Goal: Task Accomplishment & Management: Use online tool/utility

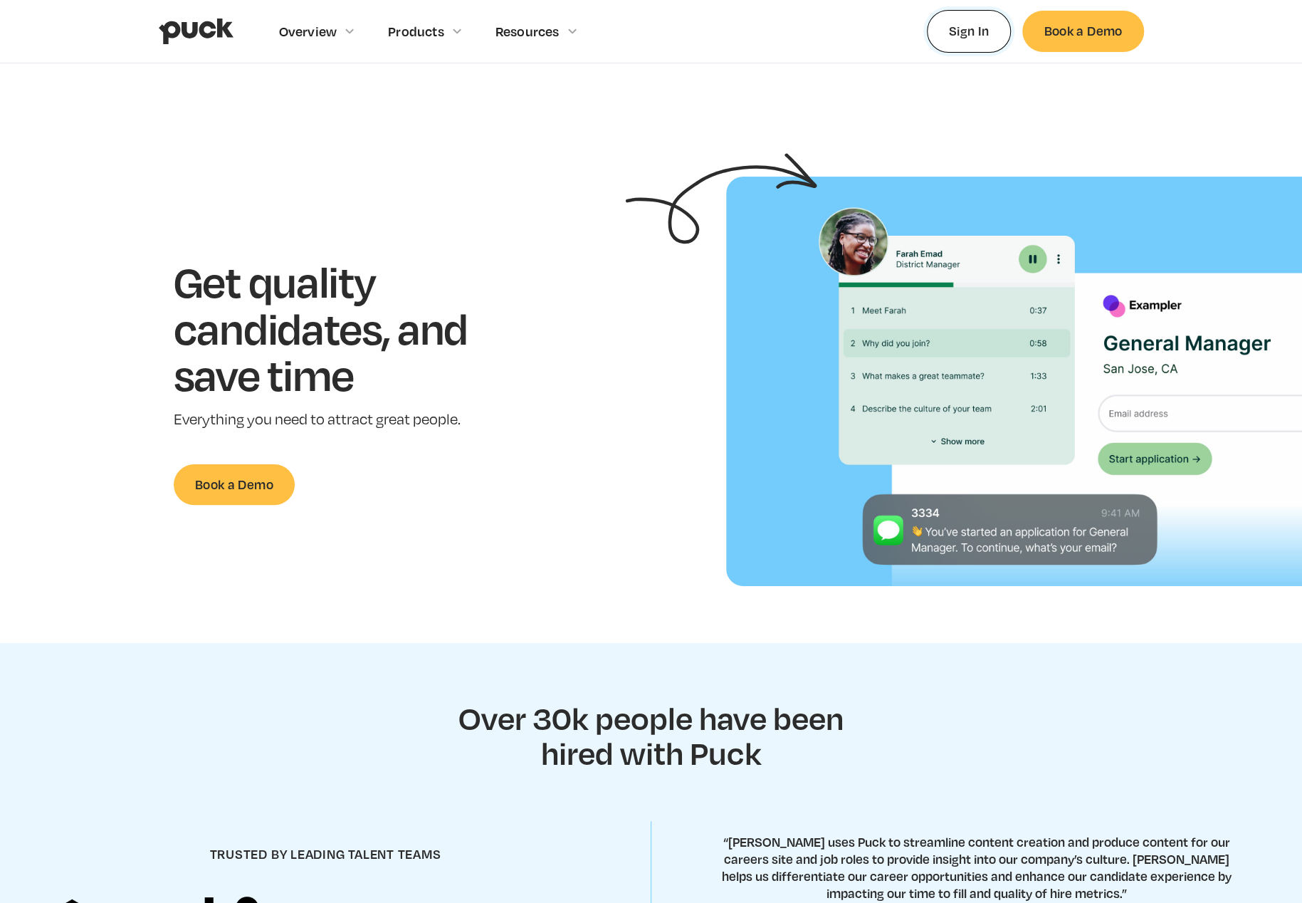
click at [979, 35] on link "Sign In" at bounding box center [969, 31] width 85 height 42
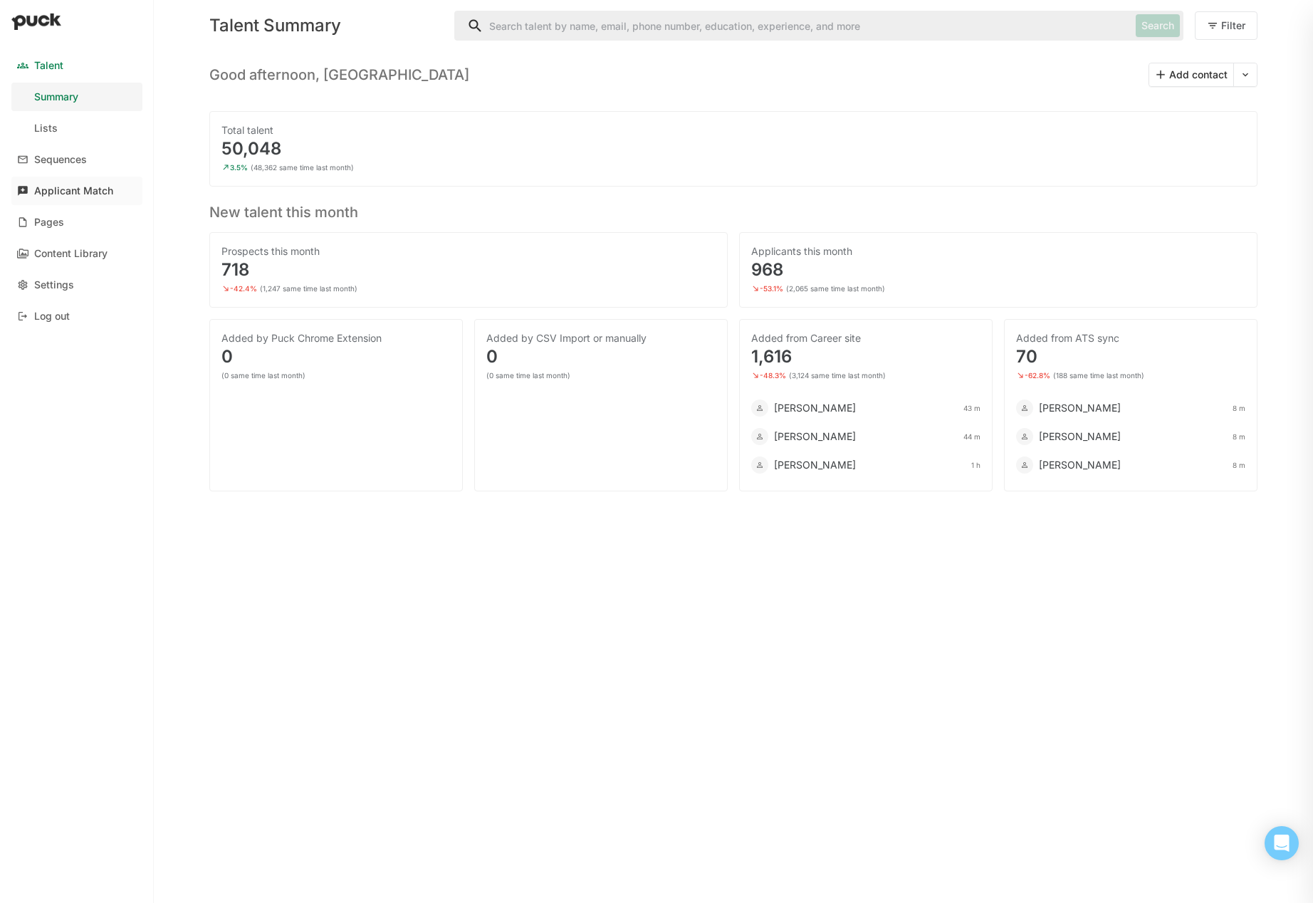
click at [60, 183] on link "Applicant Match" at bounding box center [76, 191] width 131 height 28
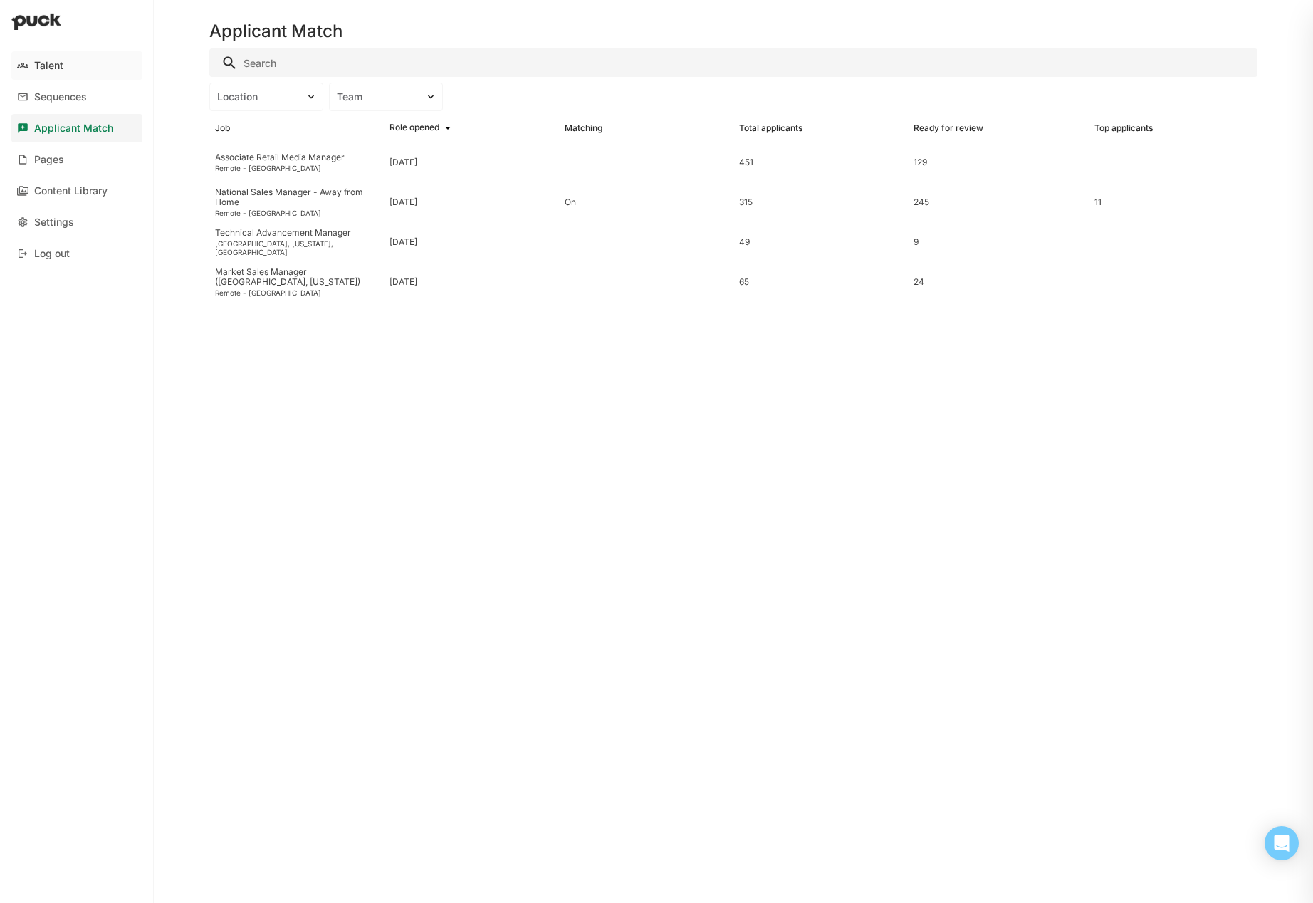
click at [54, 67] on div "Talent" at bounding box center [48, 66] width 29 height 12
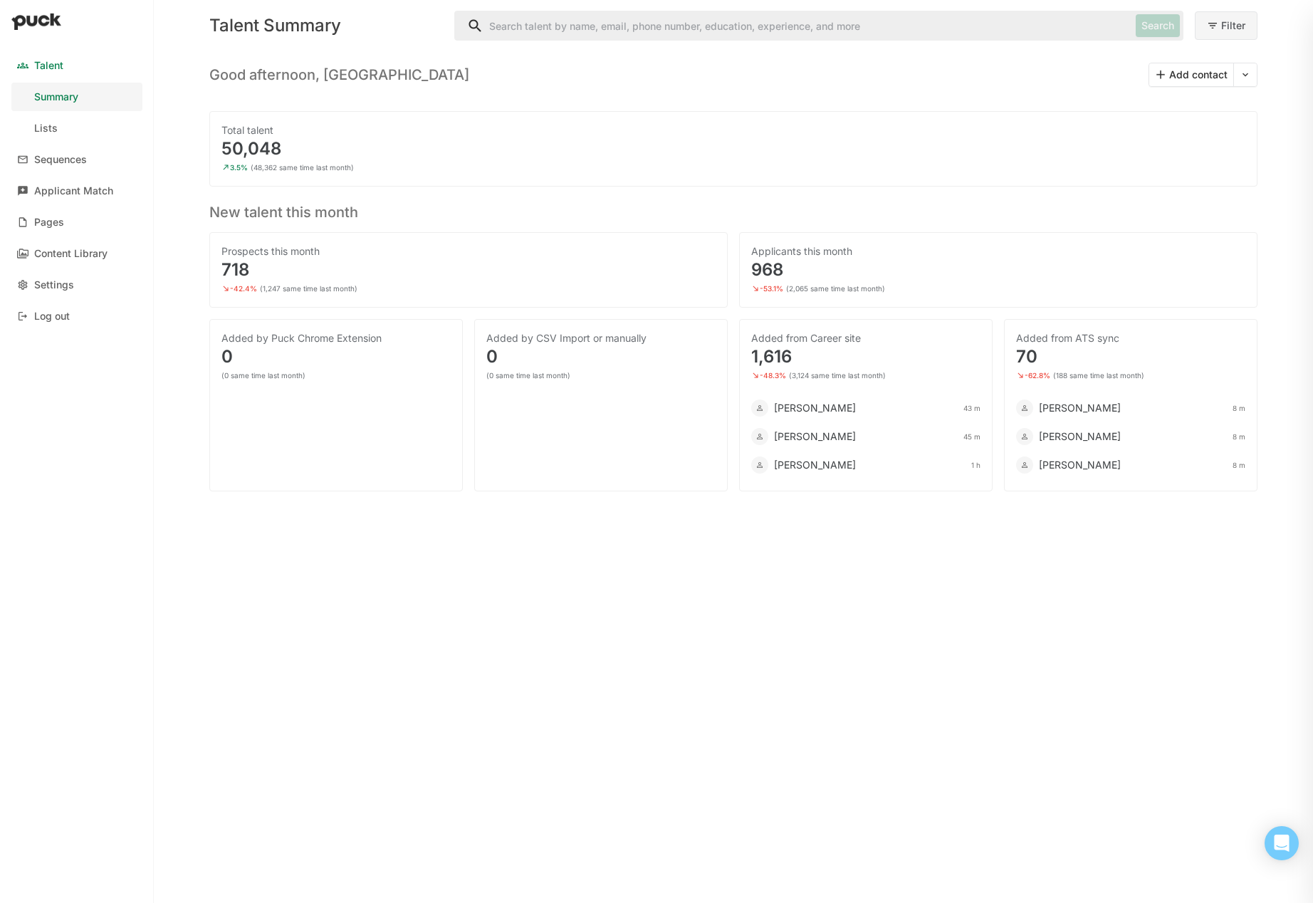
click at [1234, 31] on button "Filter" at bounding box center [1225, 25] width 63 height 28
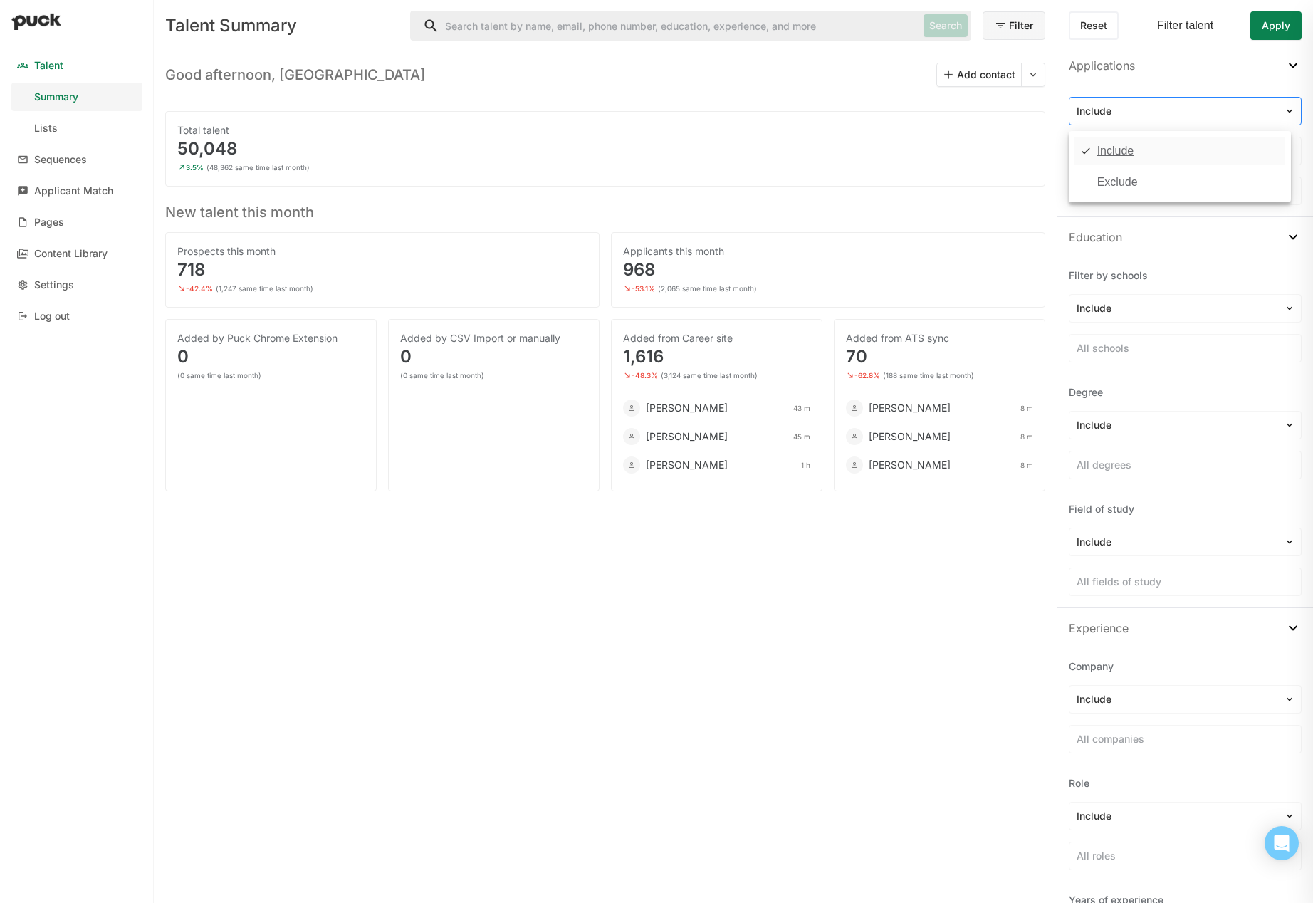
click at [1137, 113] on div at bounding box center [1176, 111] width 200 height 15
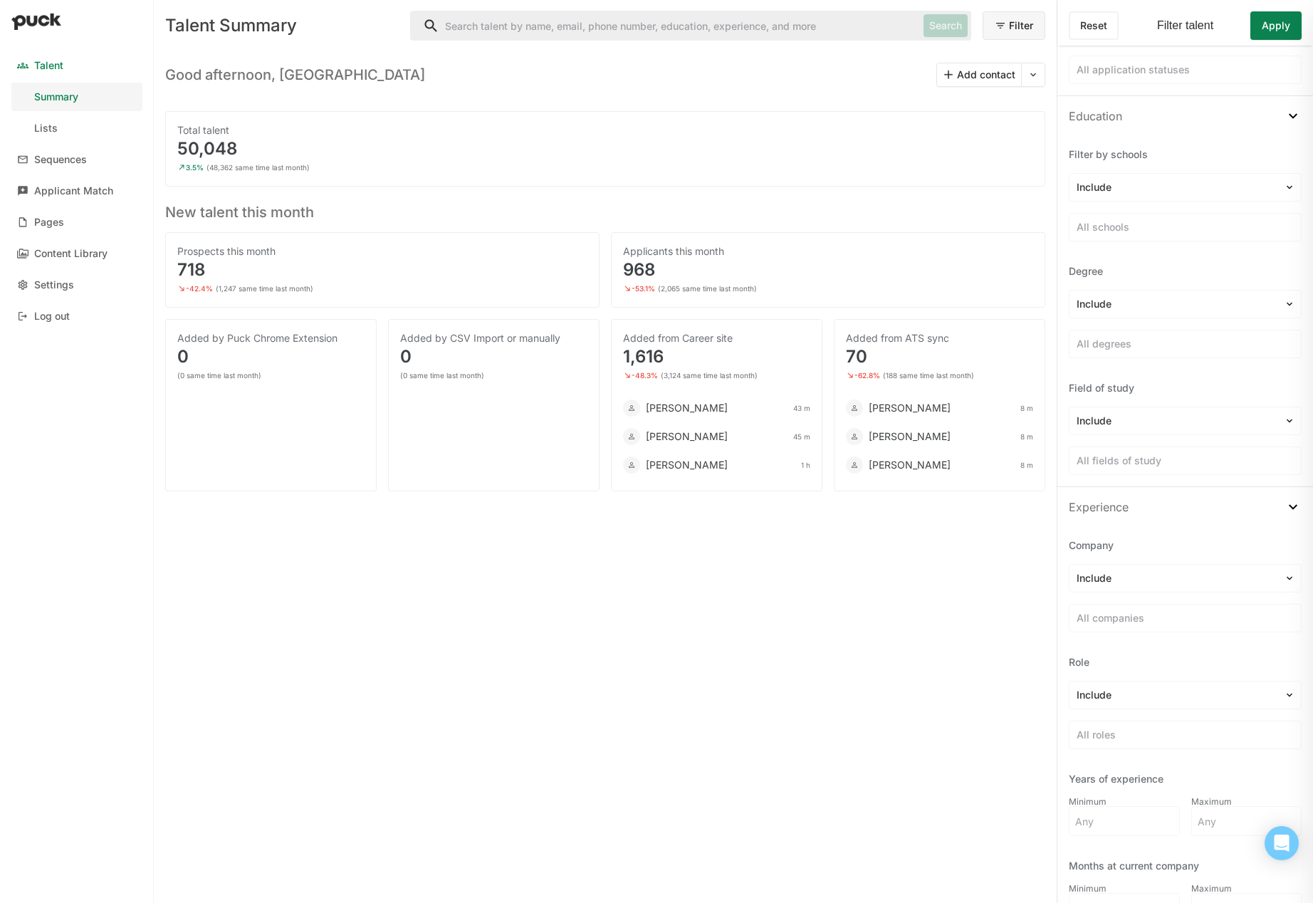
scroll to position [142, 0]
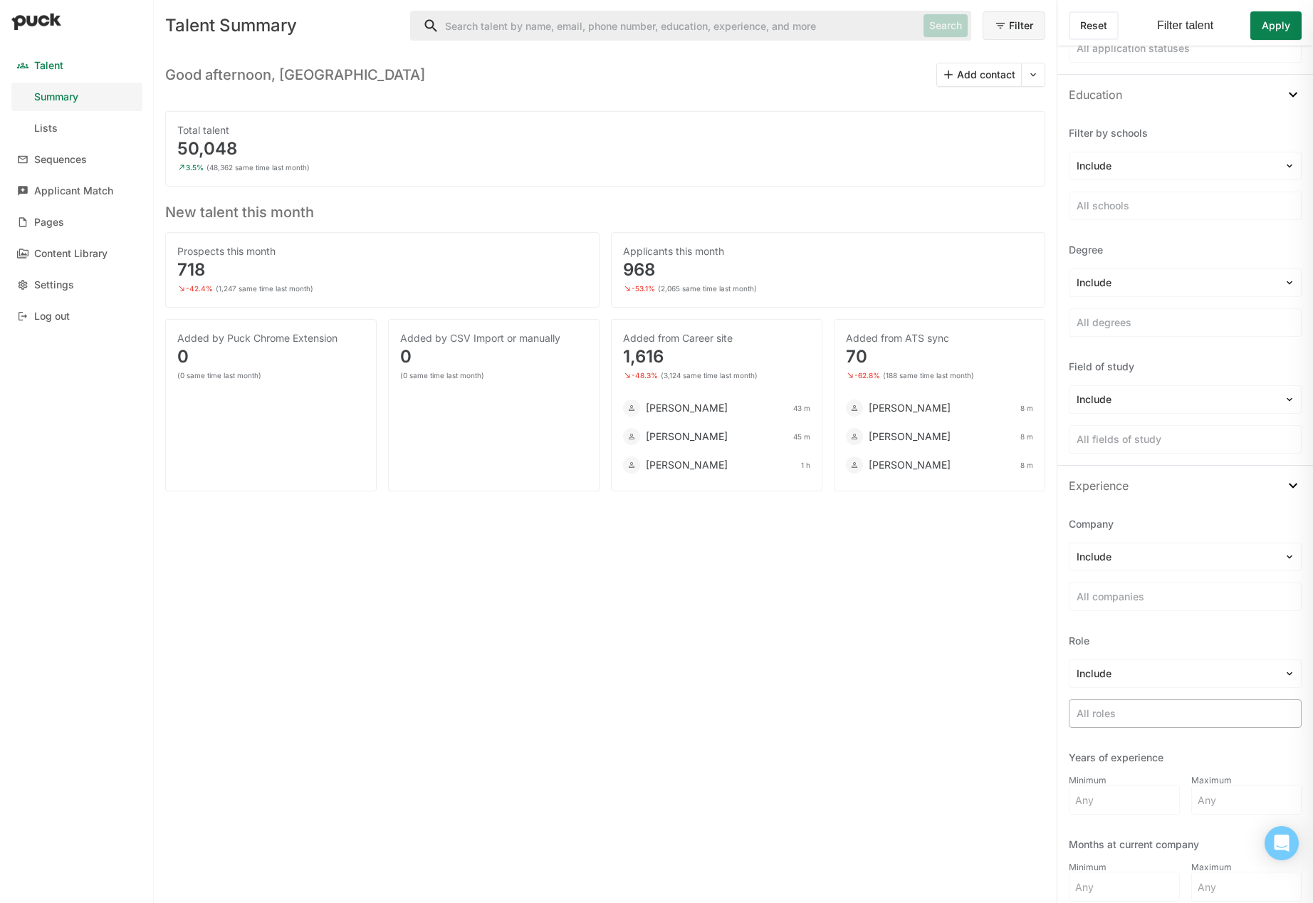
click at [1130, 703] on div "All roles" at bounding box center [1184, 713] width 231 height 21
type input "Account Manager"
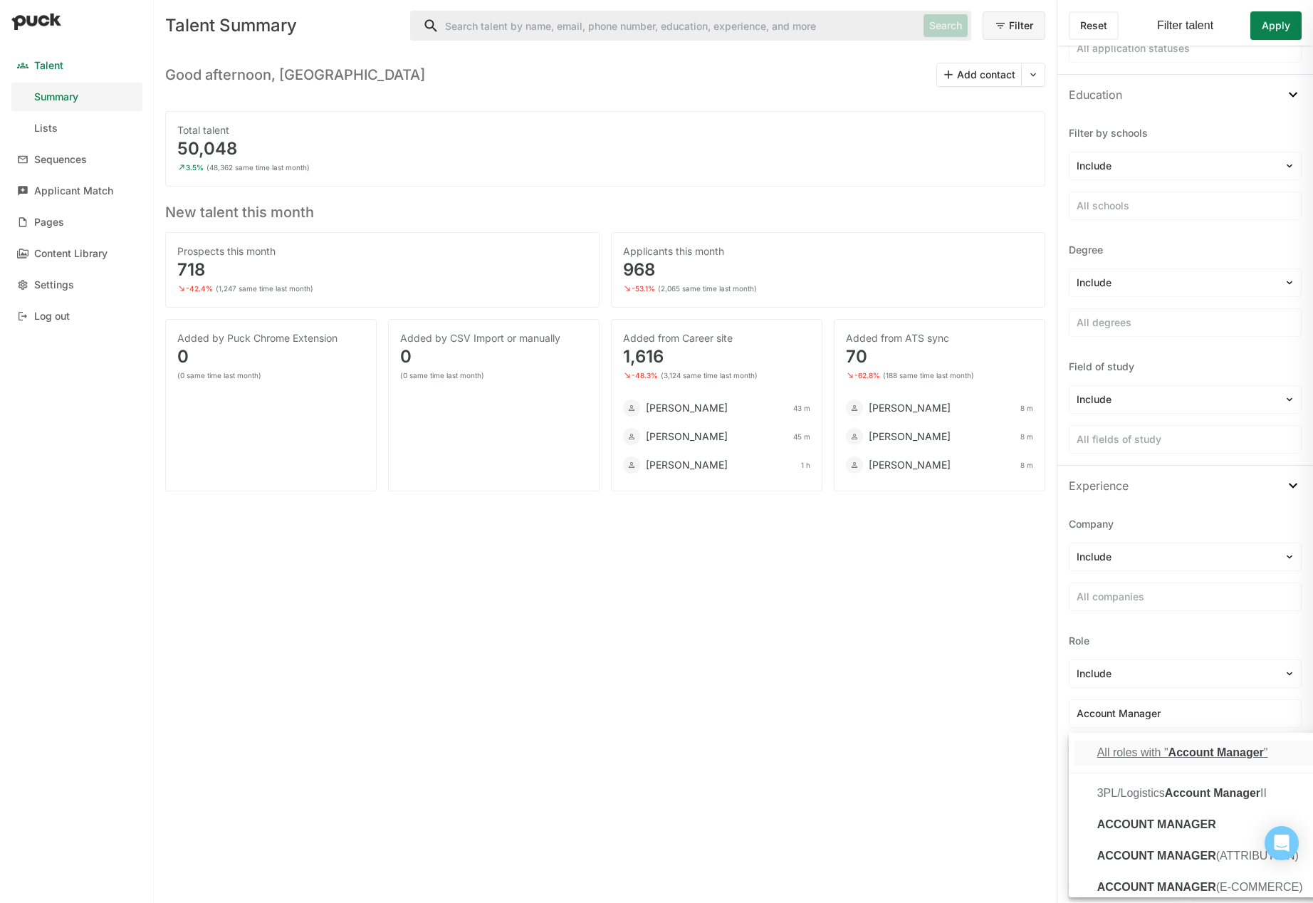
click at [1193, 757] on span "Account Manager" at bounding box center [1215, 752] width 95 height 12
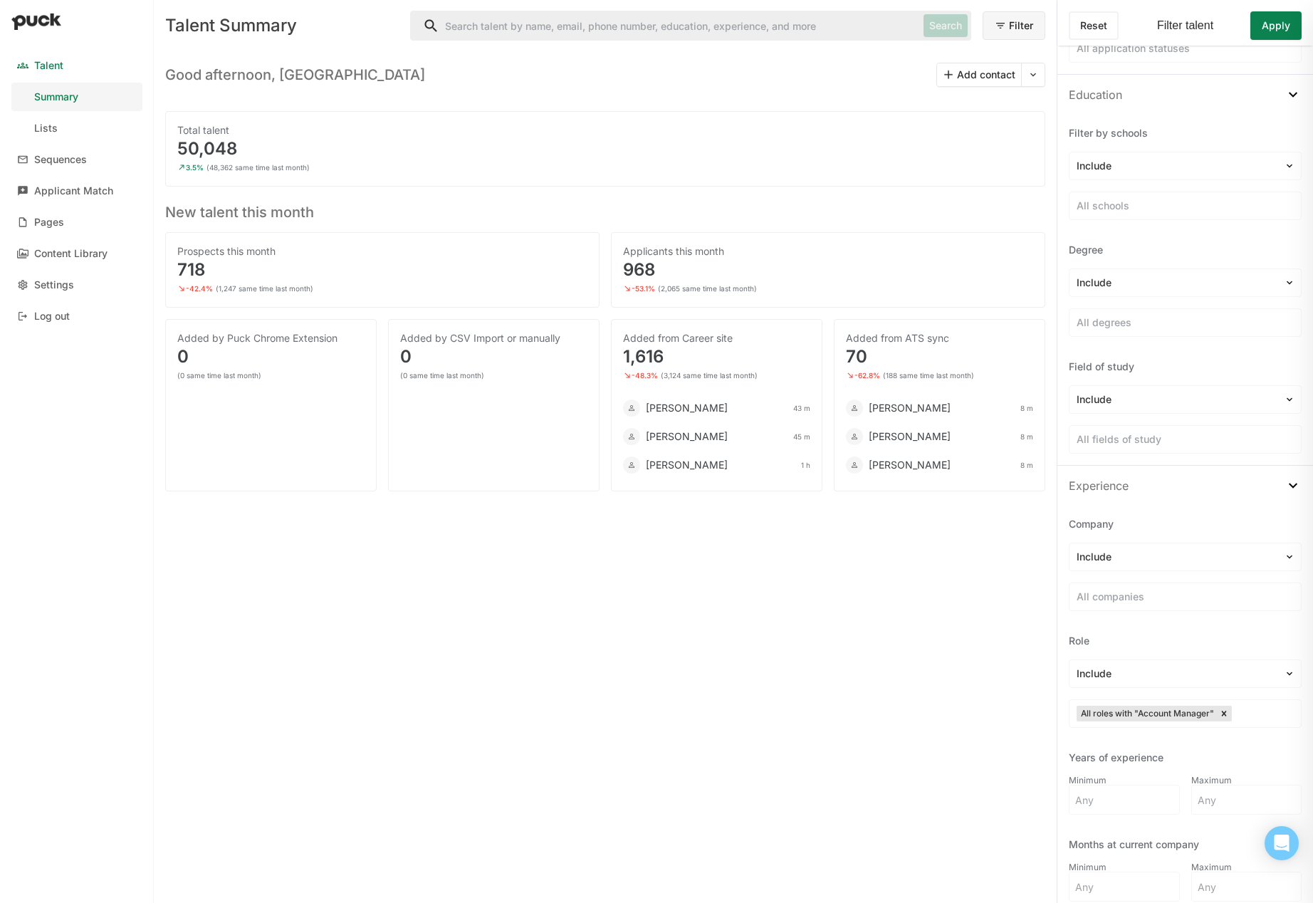
click at [990, 654] on div "Talent Summary Search Filter Good afternoon, [PERSON_NAME] Add contact Total ta…" at bounding box center [605, 451] width 903 height 903
click at [1132, 802] on input at bounding box center [1124, 799] width 110 height 28
type input "5"
click at [1025, 690] on div "Talent Summary Search Filter Good afternoon, [PERSON_NAME] Add contact Total ta…" at bounding box center [605, 451] width 903 height 903
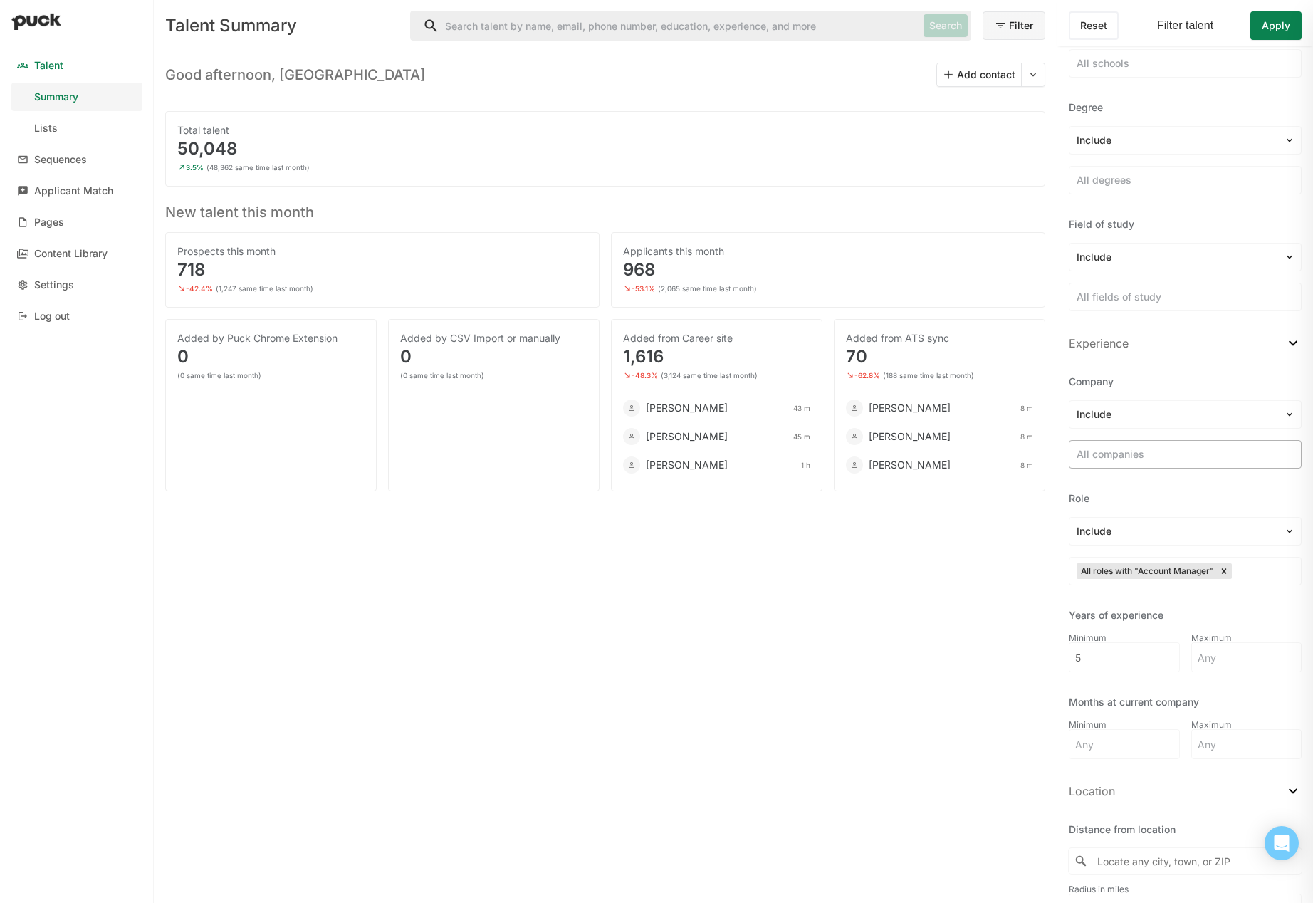
scroll to position [427, 0]
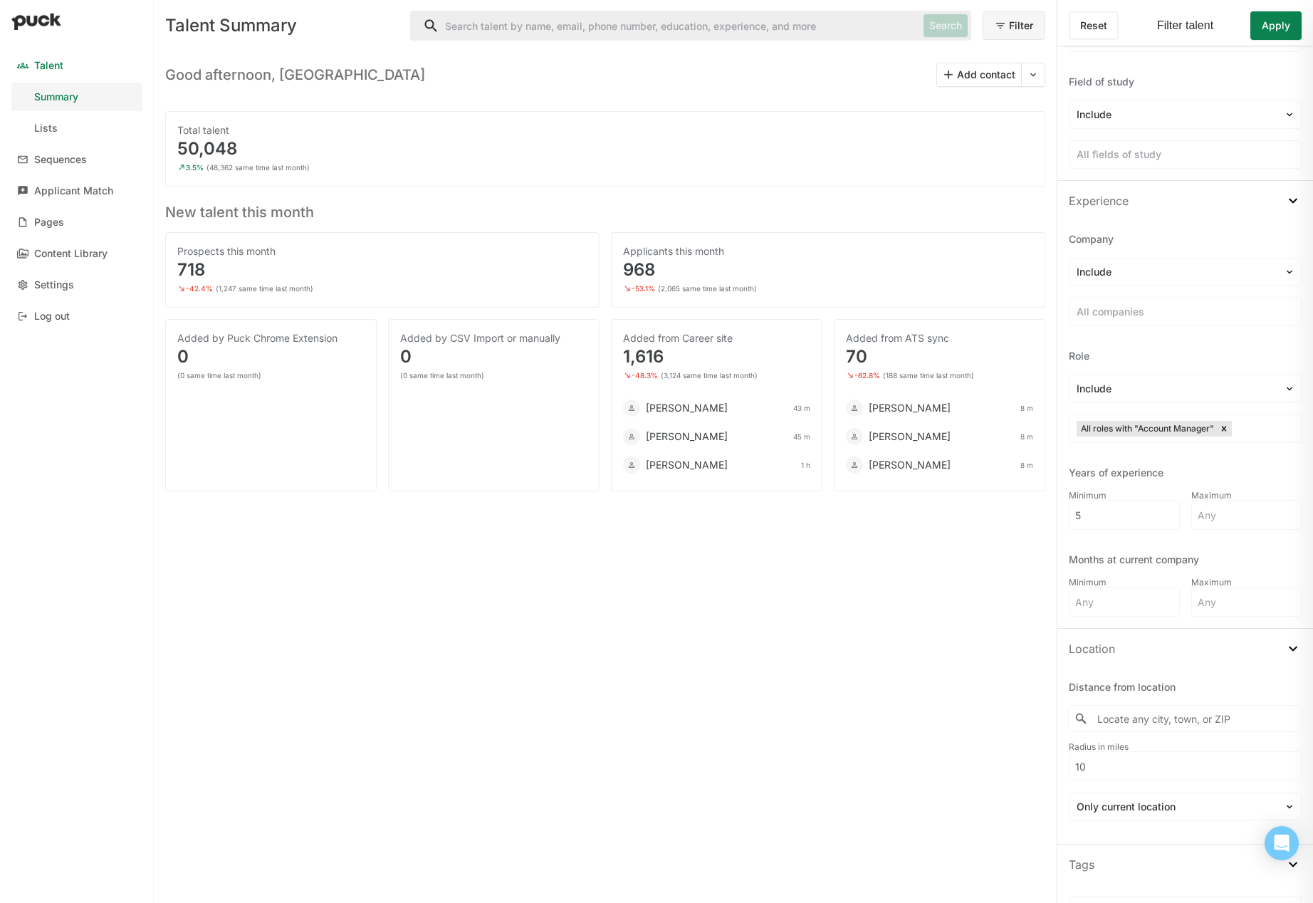
click at [1116, 651] on div "Location" at bounding box center [1185, 649] width 256 height 40
click at [1115, 662] on div "Location" at bounding box center [1185, 649] width 256 height 40
click at [1125, 713] on input "Locate any city, town, or ZIP" at bounding box center [1184, 718] width 233 height 26
click at [1203, 744] on div "Seattle [US_STATE], [GEOGRAPHIC_DATA]" at bounding box center [1179, 754] width 222 height 34
type input "[GEOGRAPHIC_DATA], [US_STATE], [GEOGRAPHIC_DATA]"
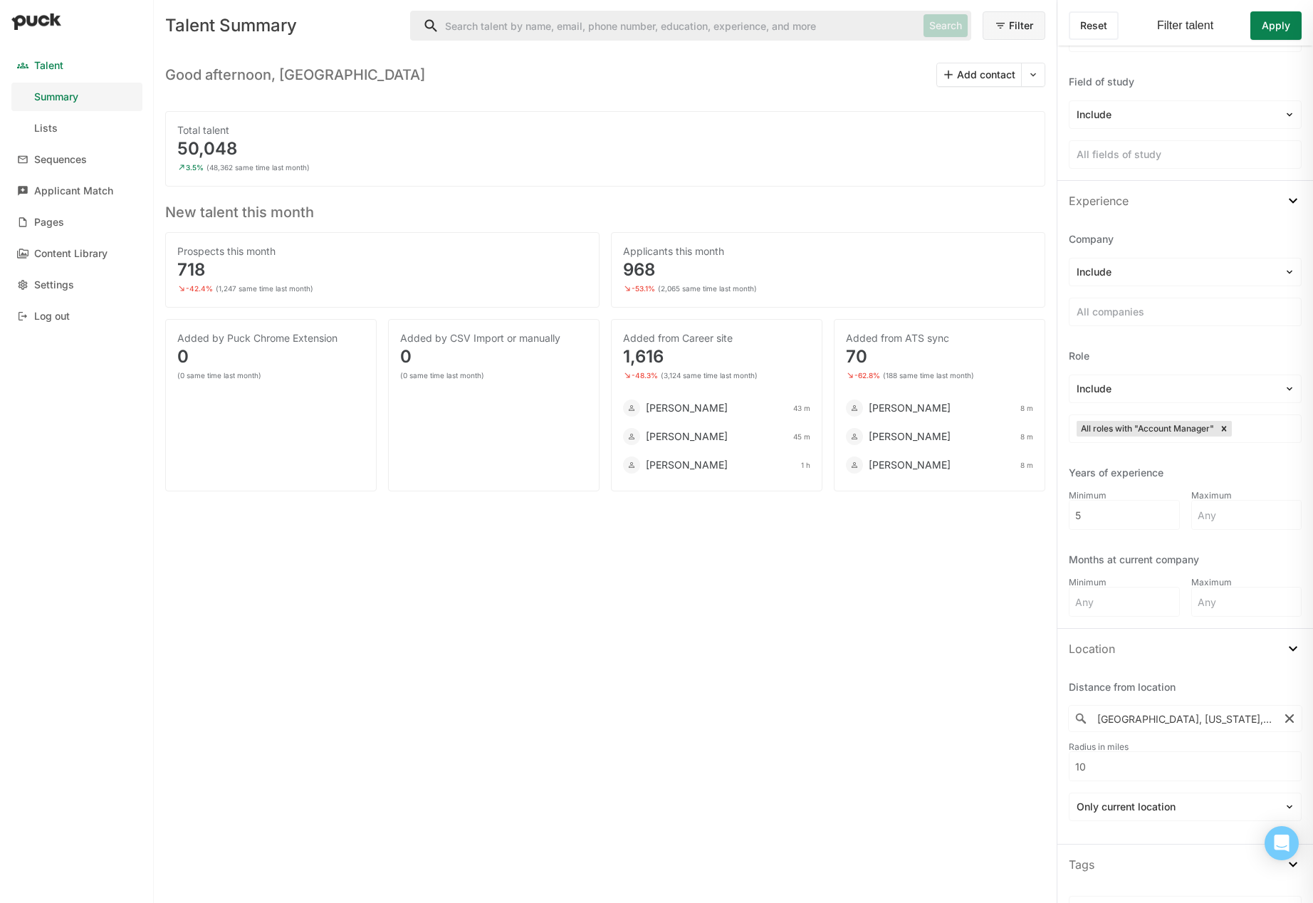
click at [1126, 758] on input "10" at bounding box center [1184, 766] width 231 height 28
drag, startPoint x: 1115, startPoint y: 761, endPoint x: 1068, endPoint y: 755, distance: 47.3
click at [1068, 755] on div "Distance from location 2 results are available. Use up and down arrows to revie…" at bounding box center [1185, 755] width 256 height 175
type input "200"
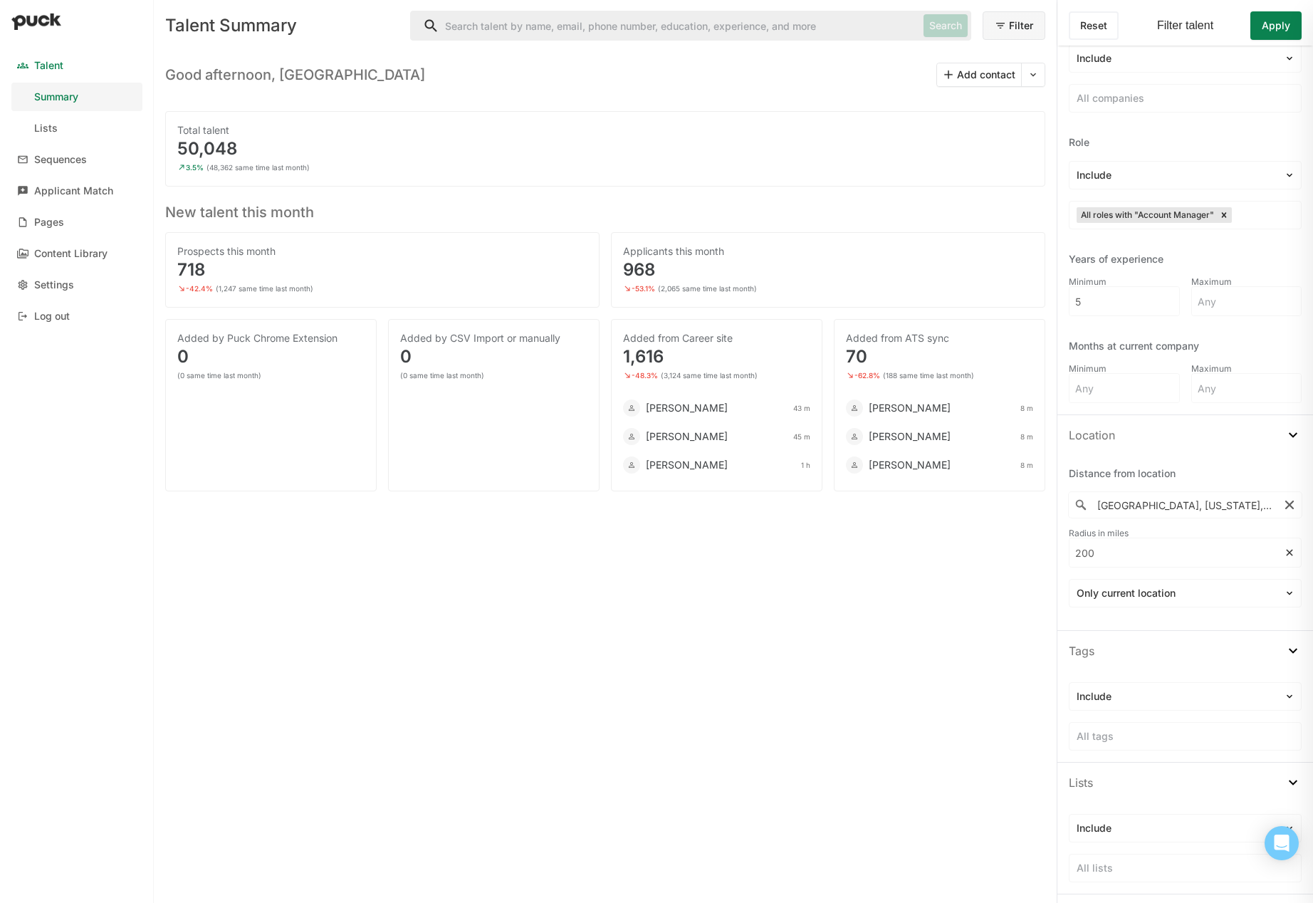
scroll to position [868, 0]
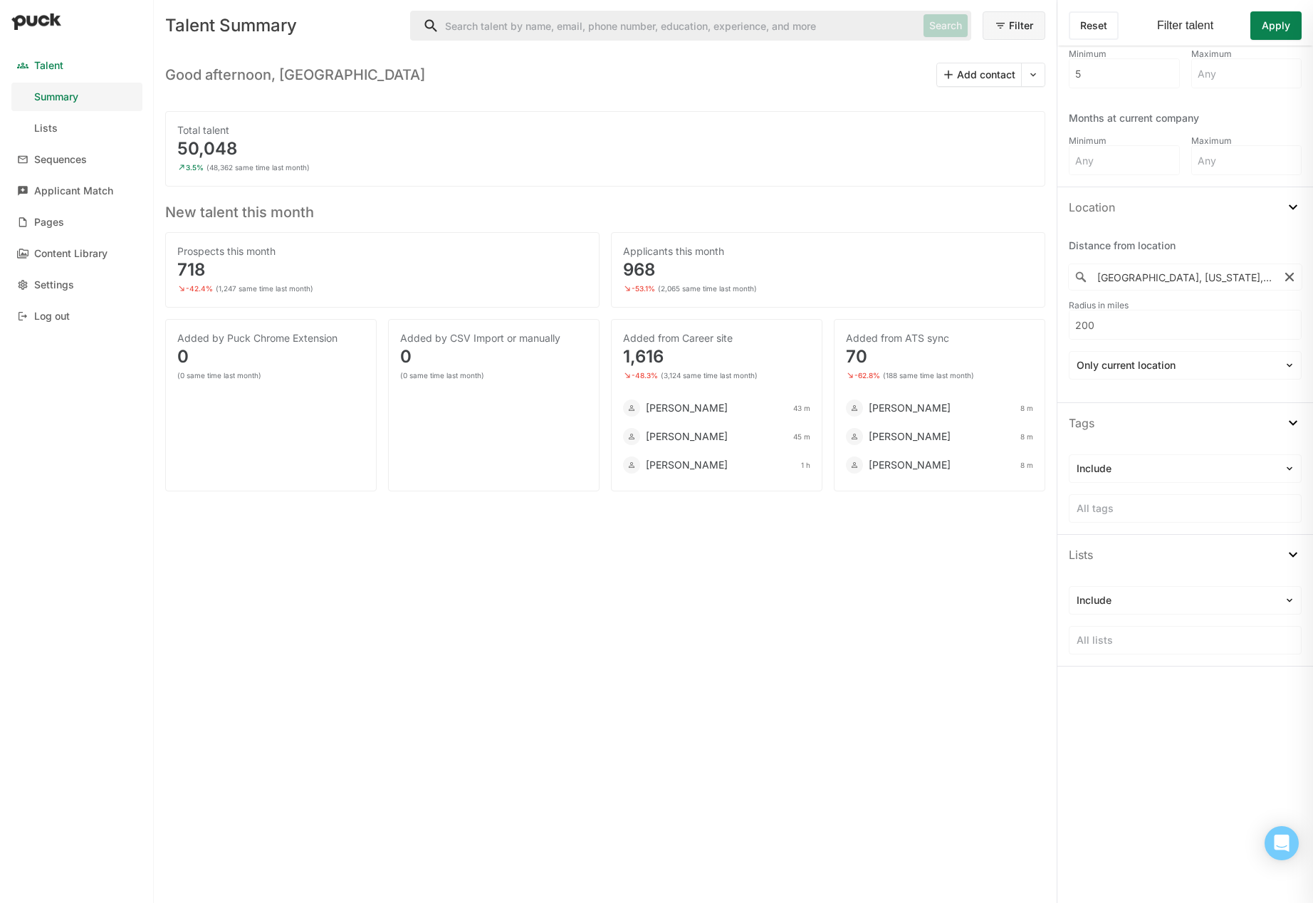
click at [1278, 22] on button "Apply" at bounding box center [1275, 25] width 51 height 28
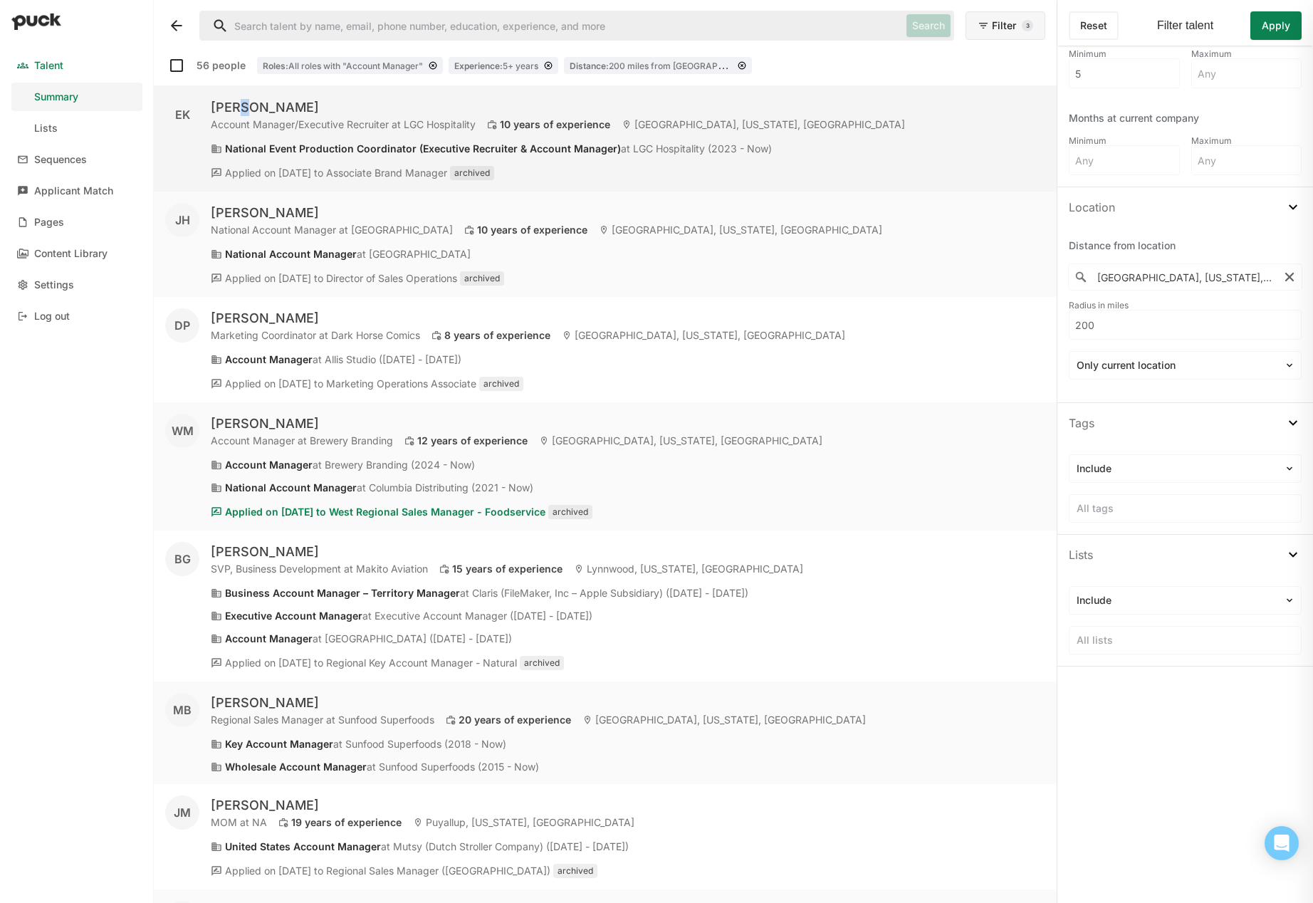
click at [236, 107] on div "[PERSON_NAME]" at bounding box center [558, 107] width 694 height 17
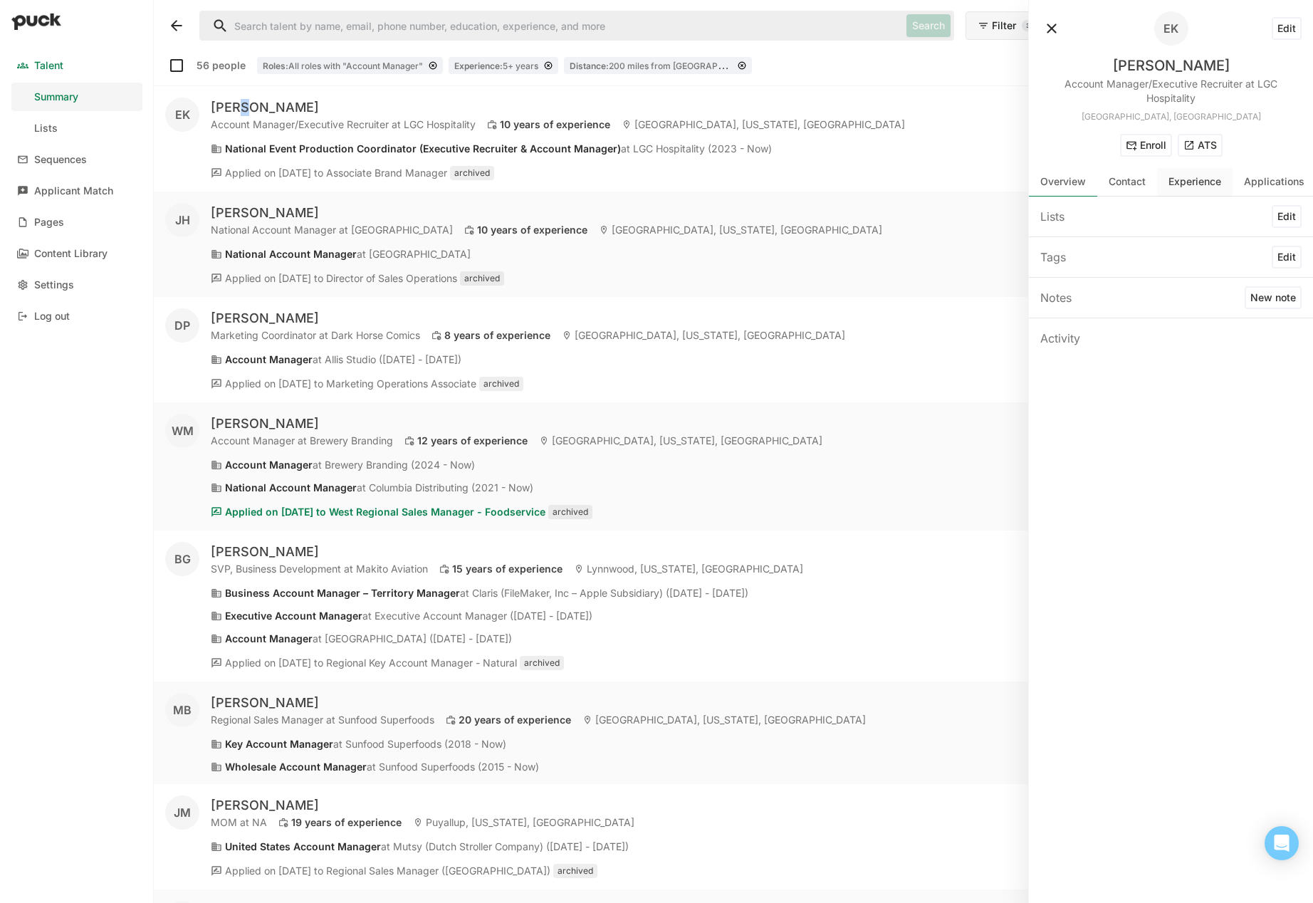
click at [1178, 191] on div "Experience" at bounding box center [1194, 182] width 75 height 28
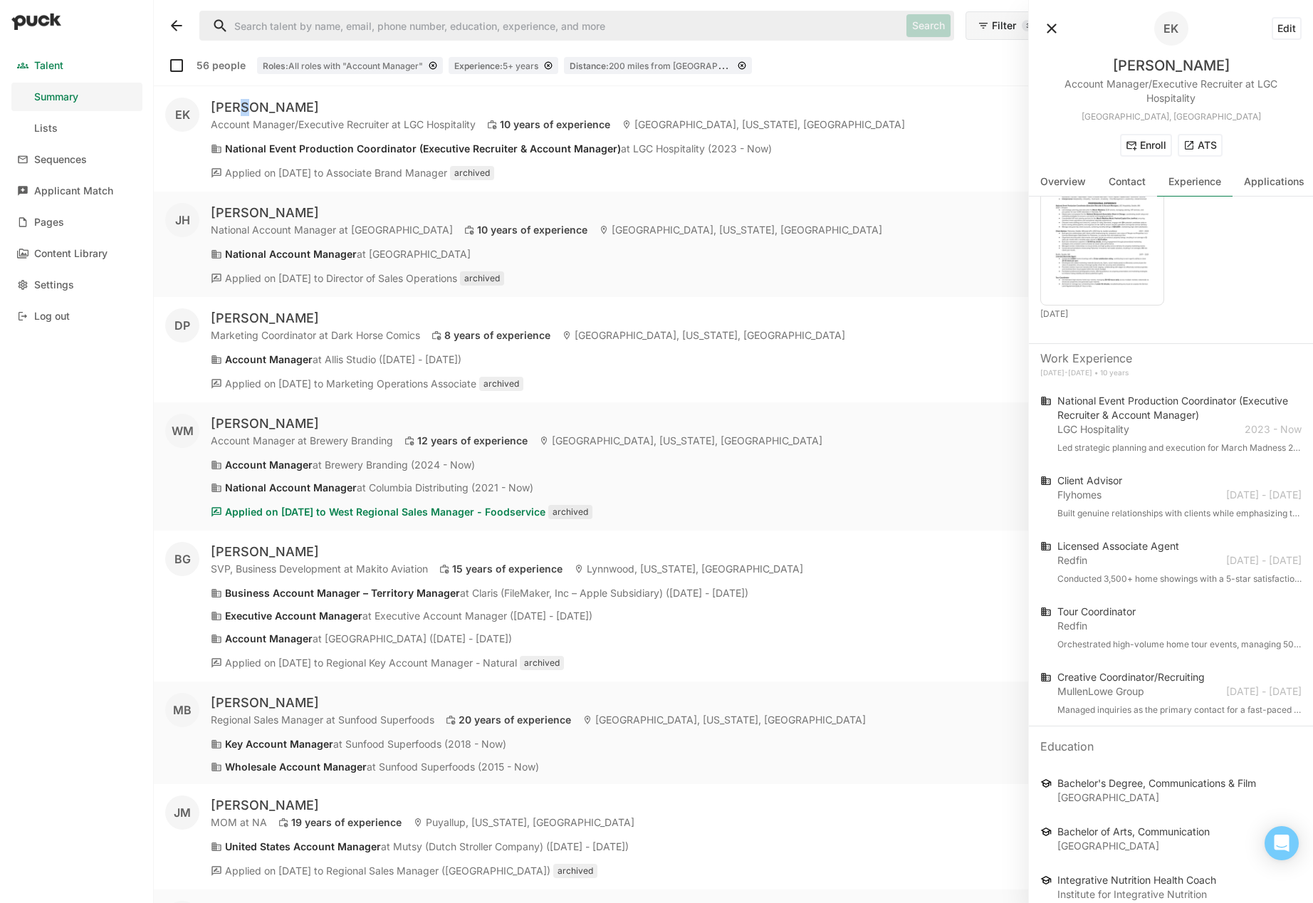
scroll to position [97, 0]
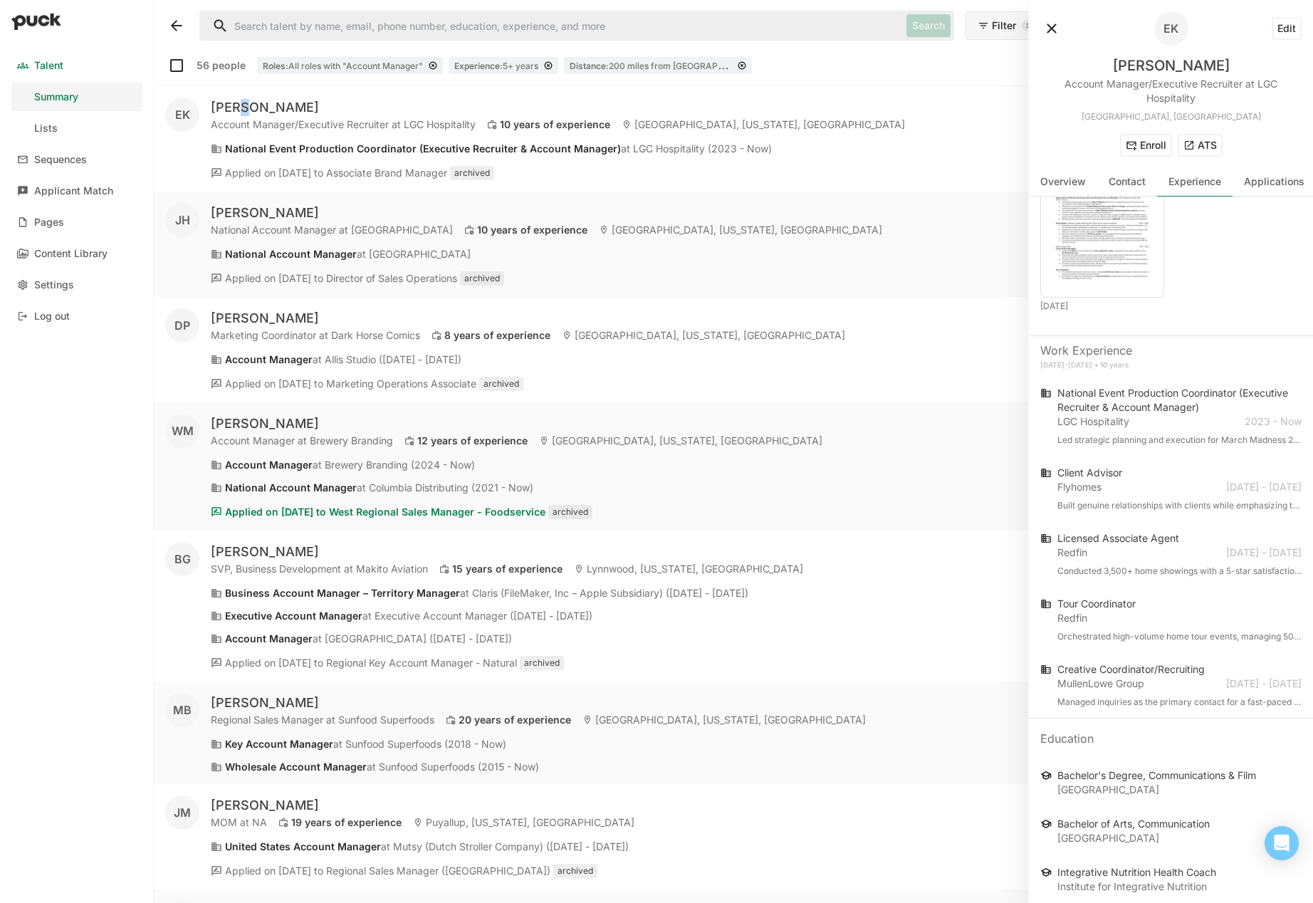
click at [1045, 33] on button at bounding box center [1051, 28] width 23 height 23
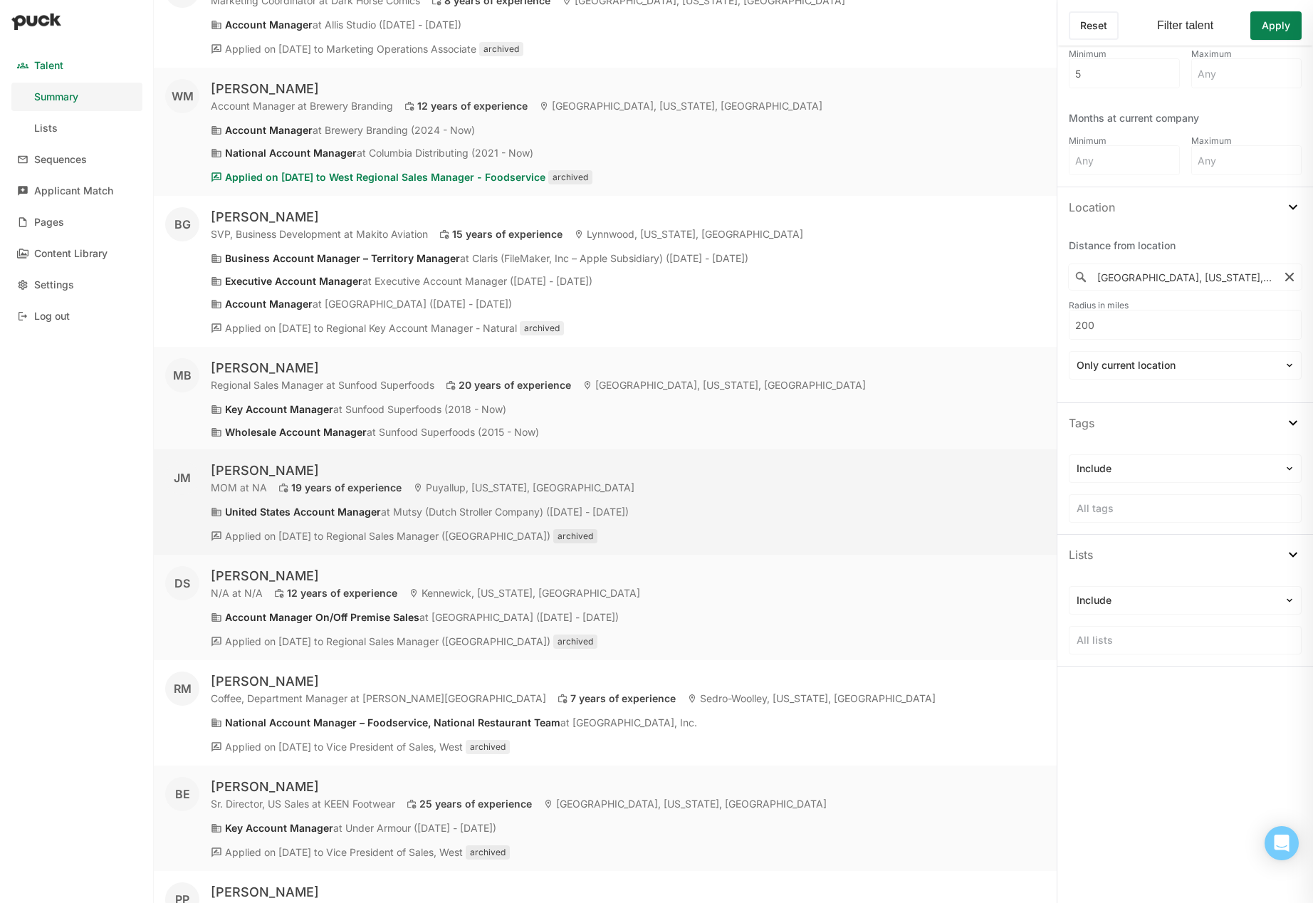
scroll to position [356, 0]
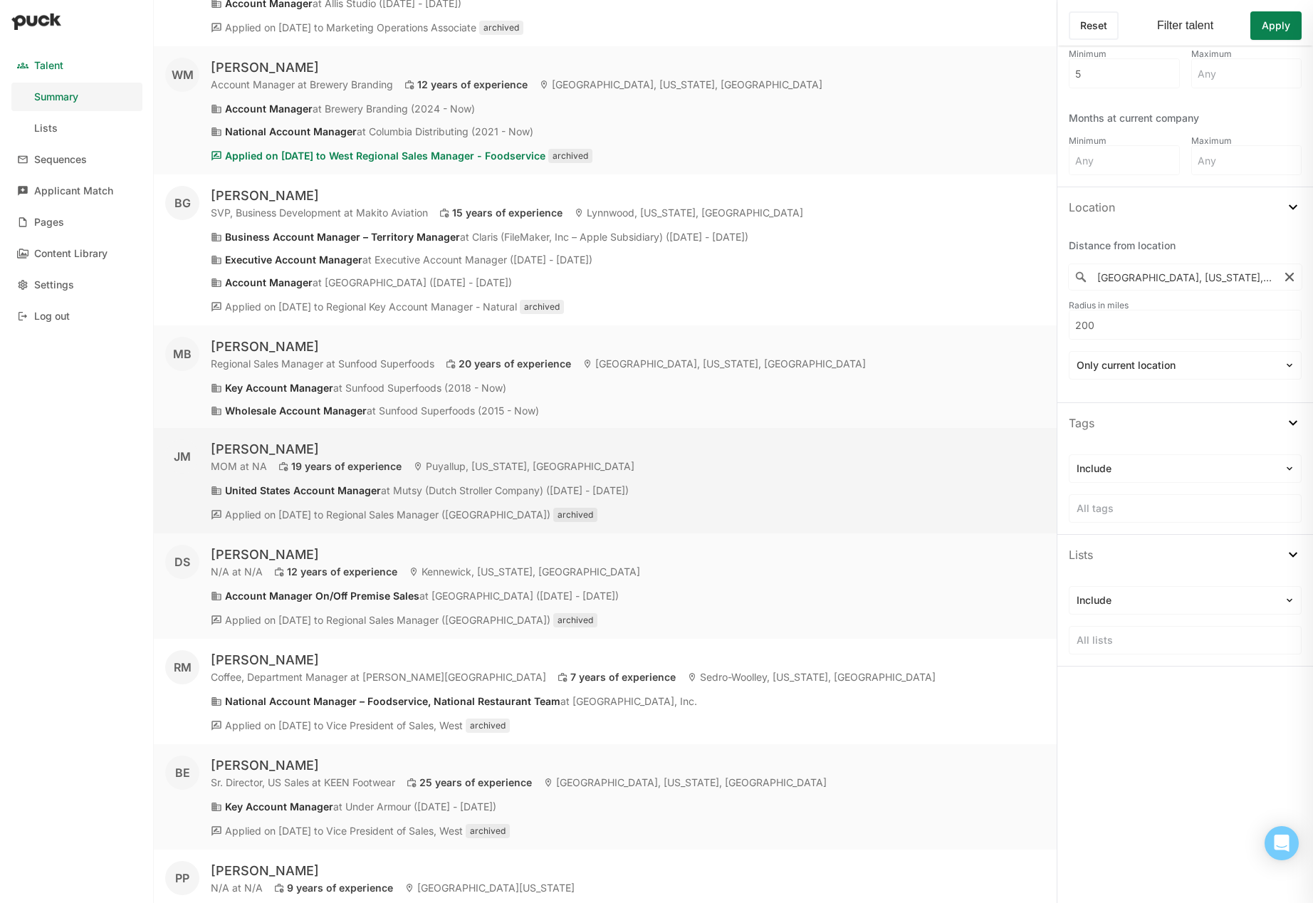
click at [264, 447] on div "[PERSON_NAME]" at bounding box center [423, 449] width 424 height 17
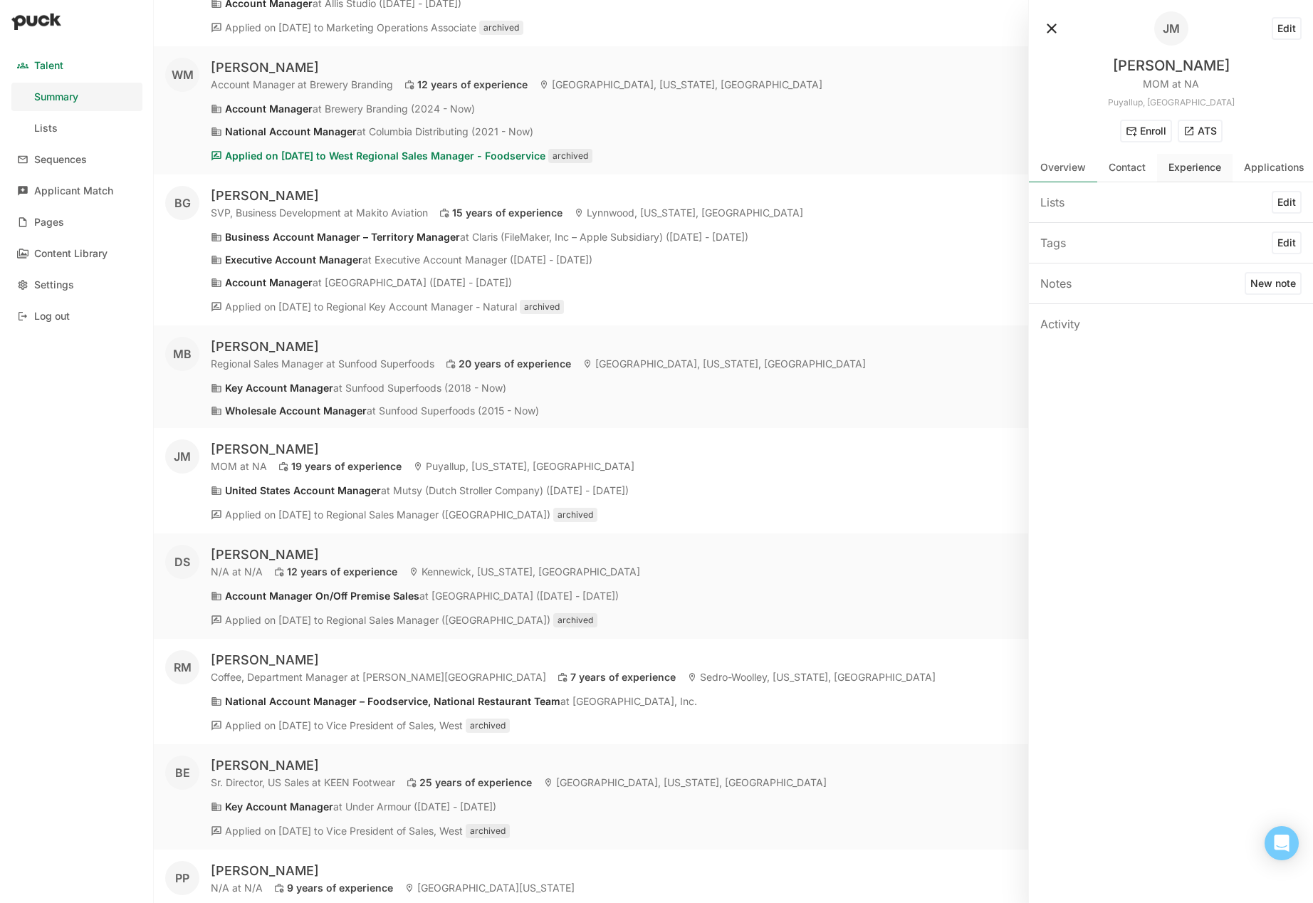
click at [1191, 172] on div "Experience" at bounding box center [1194, 168] width 53 height 12
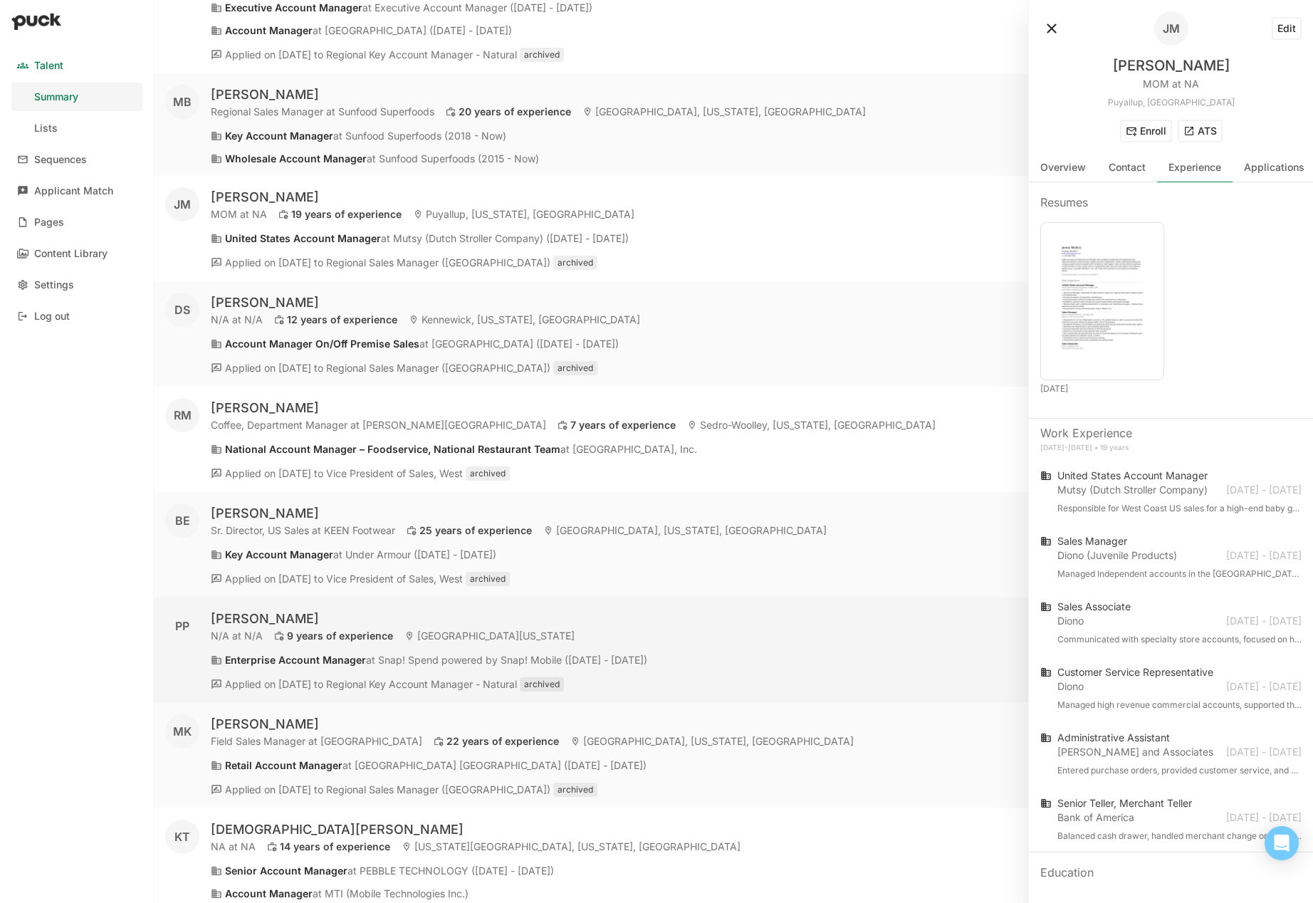
scroll to position [641, 0]
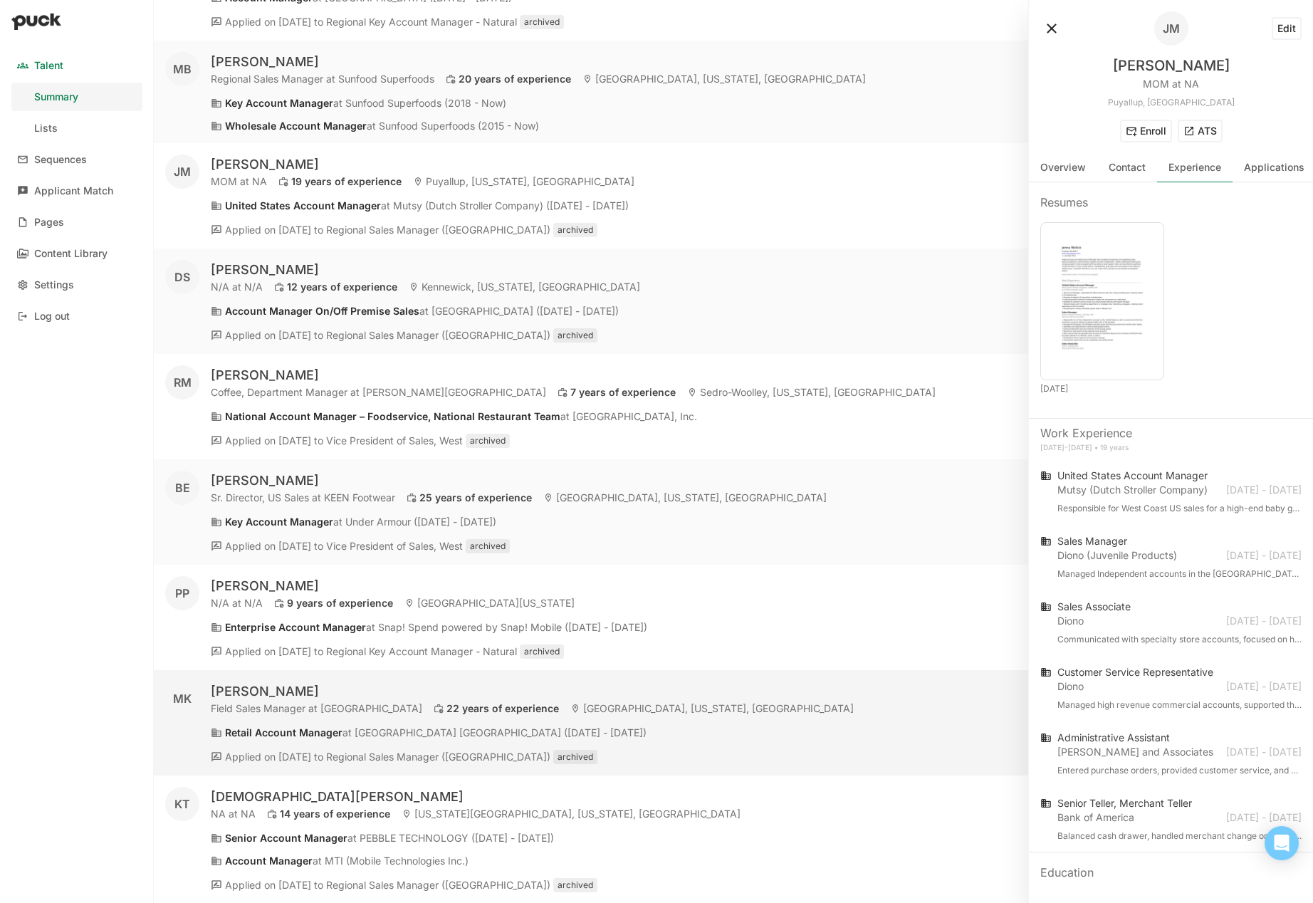
click at [307, 688] on div "[PERSON_NAME]" at bounding box center [532, 691] width 643 height 17
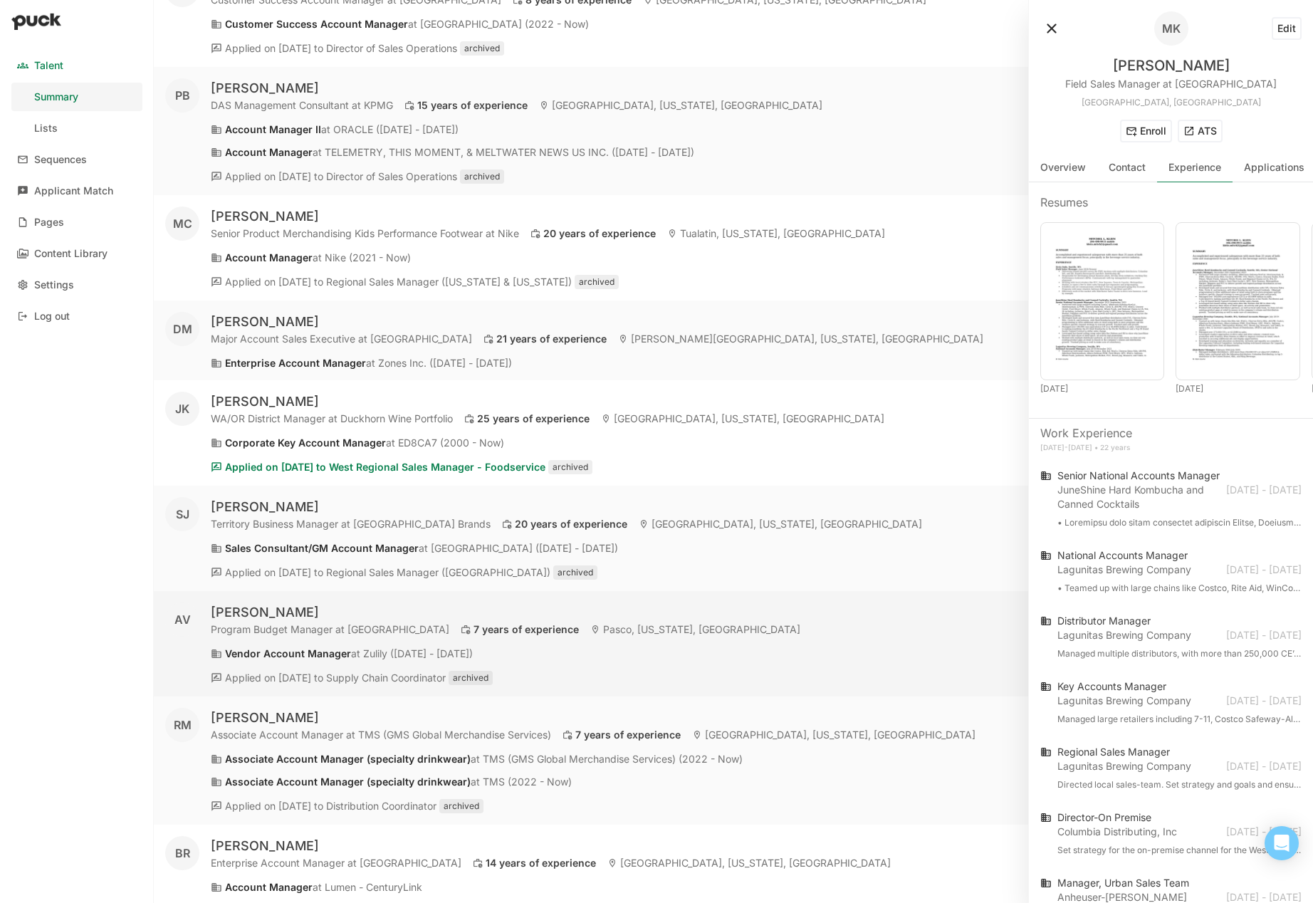
scroll to position [1922, 0]
click at [331, 611] on div "[PERSON_NAME]" at bounding box center [505, 611] width 589 height 17
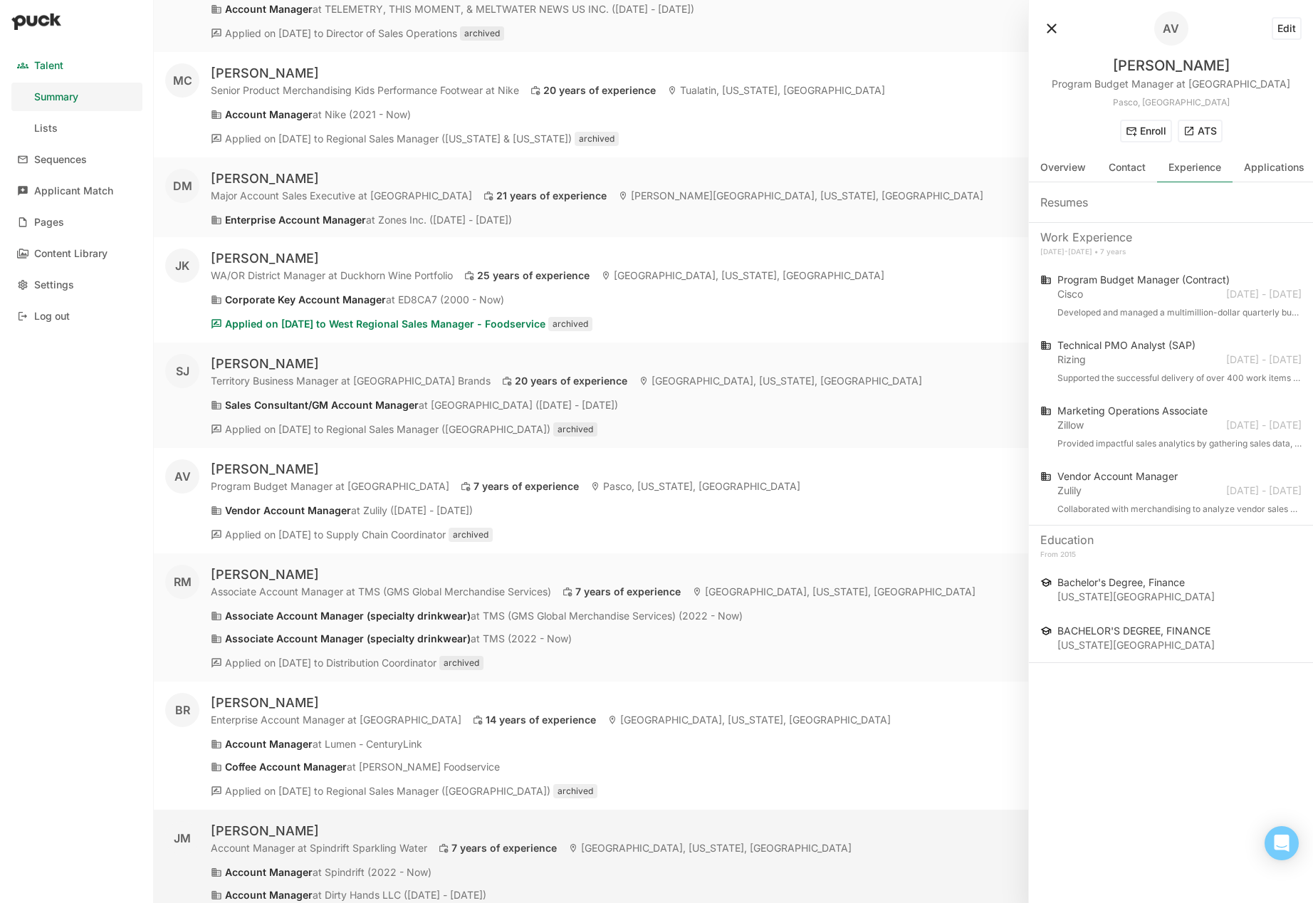
scroll to position [2135, 0]
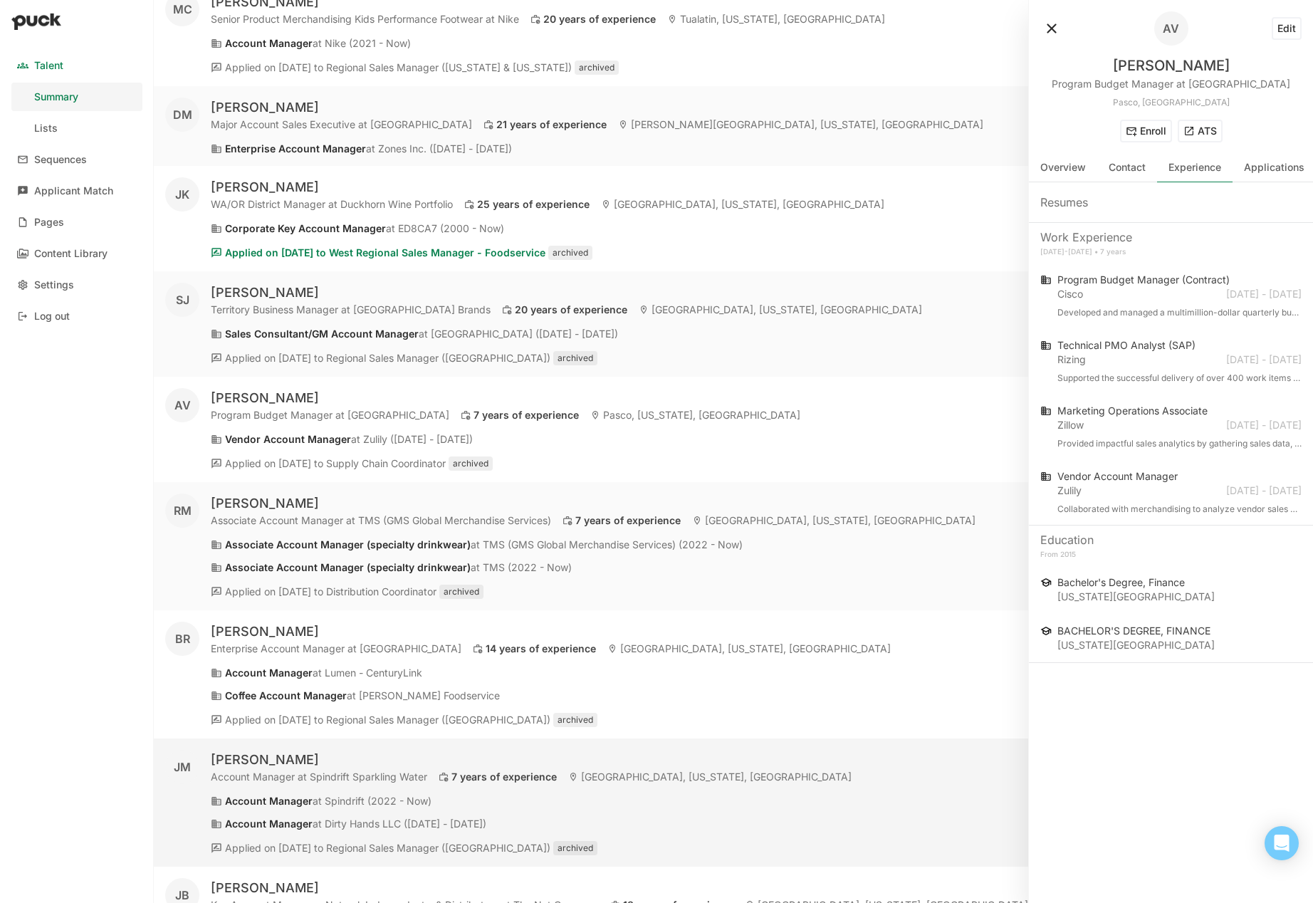
click at [310, 762] on div "[PERSON_NAME]" at bounding box center [531, 759] width 641 height 17
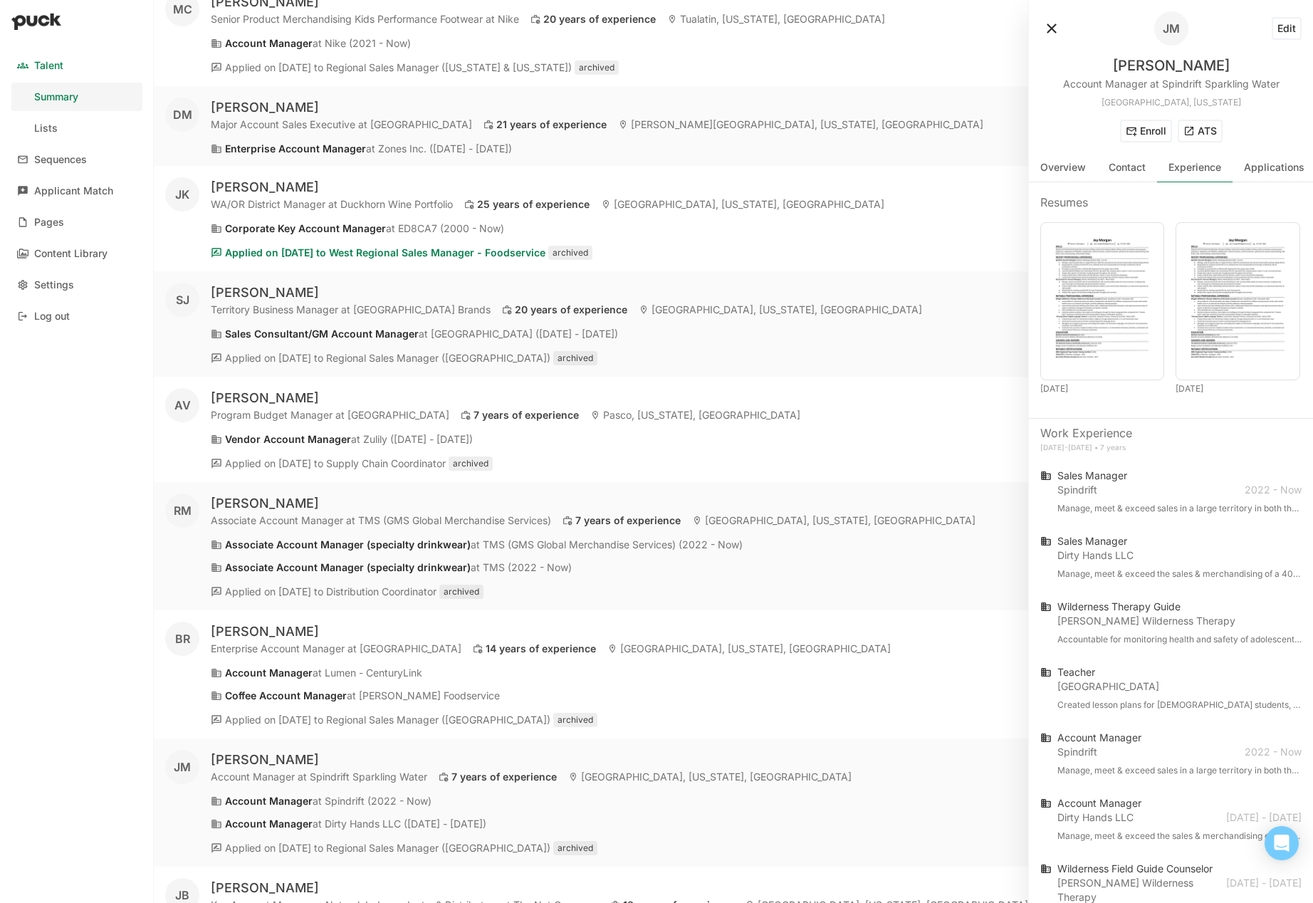
click at [1206, 135] on button "ATS" at bounding box center [1199, 131] width 45 height 23
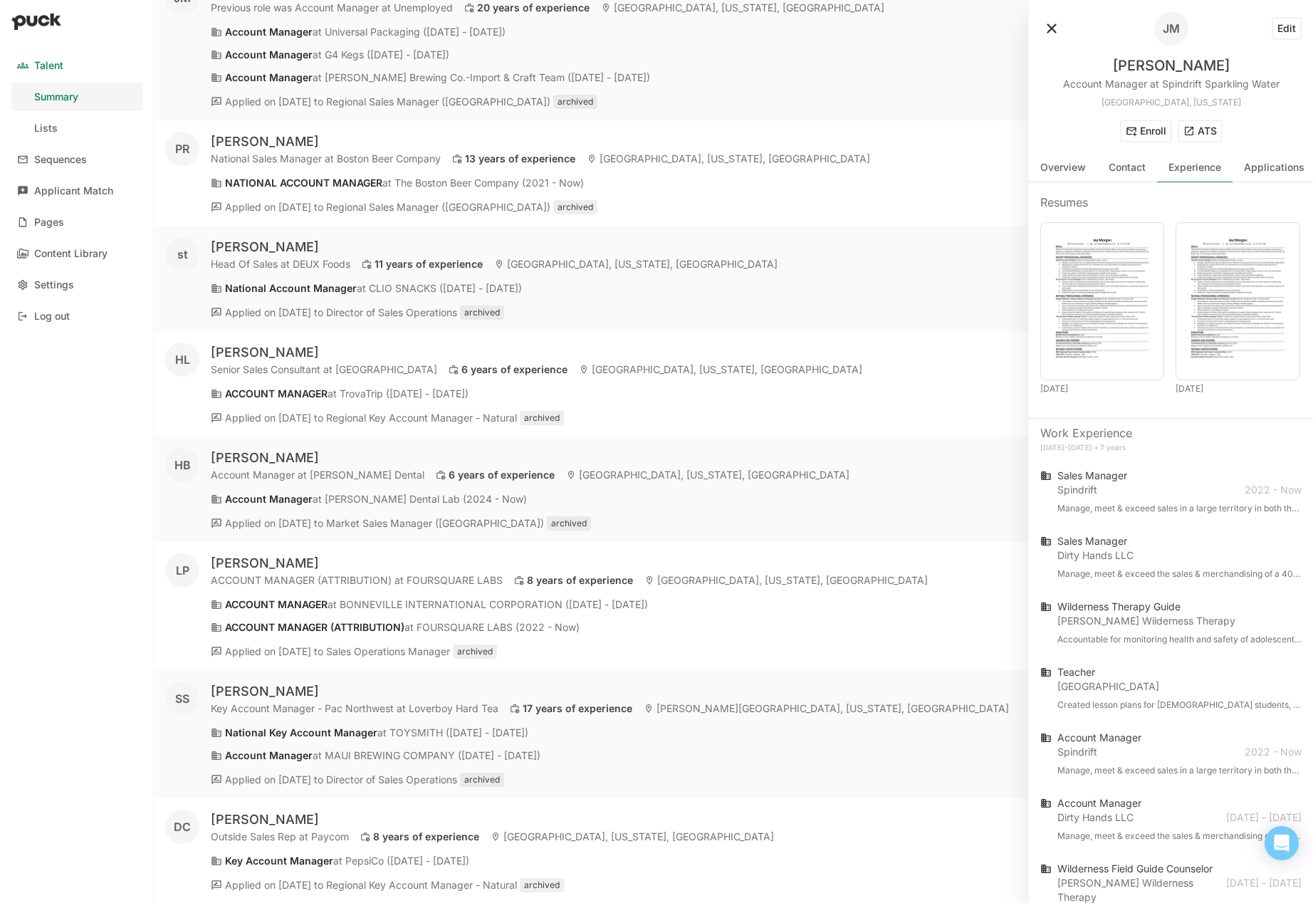
scroll to position [4698, 0]
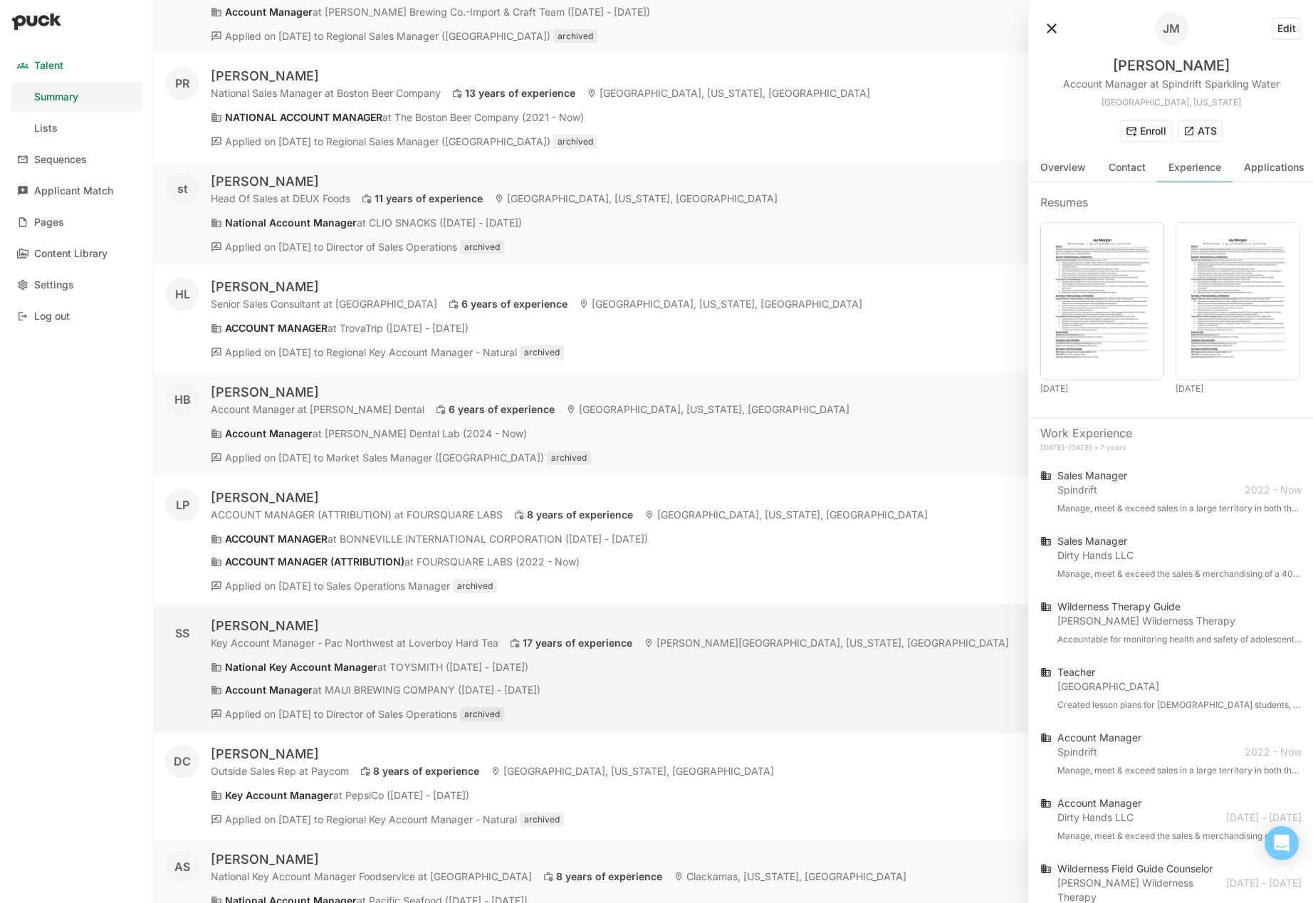
click at [357, 617] on div "[PERSON_NAME]" at bounding box center [610, 625] width 798 height 17
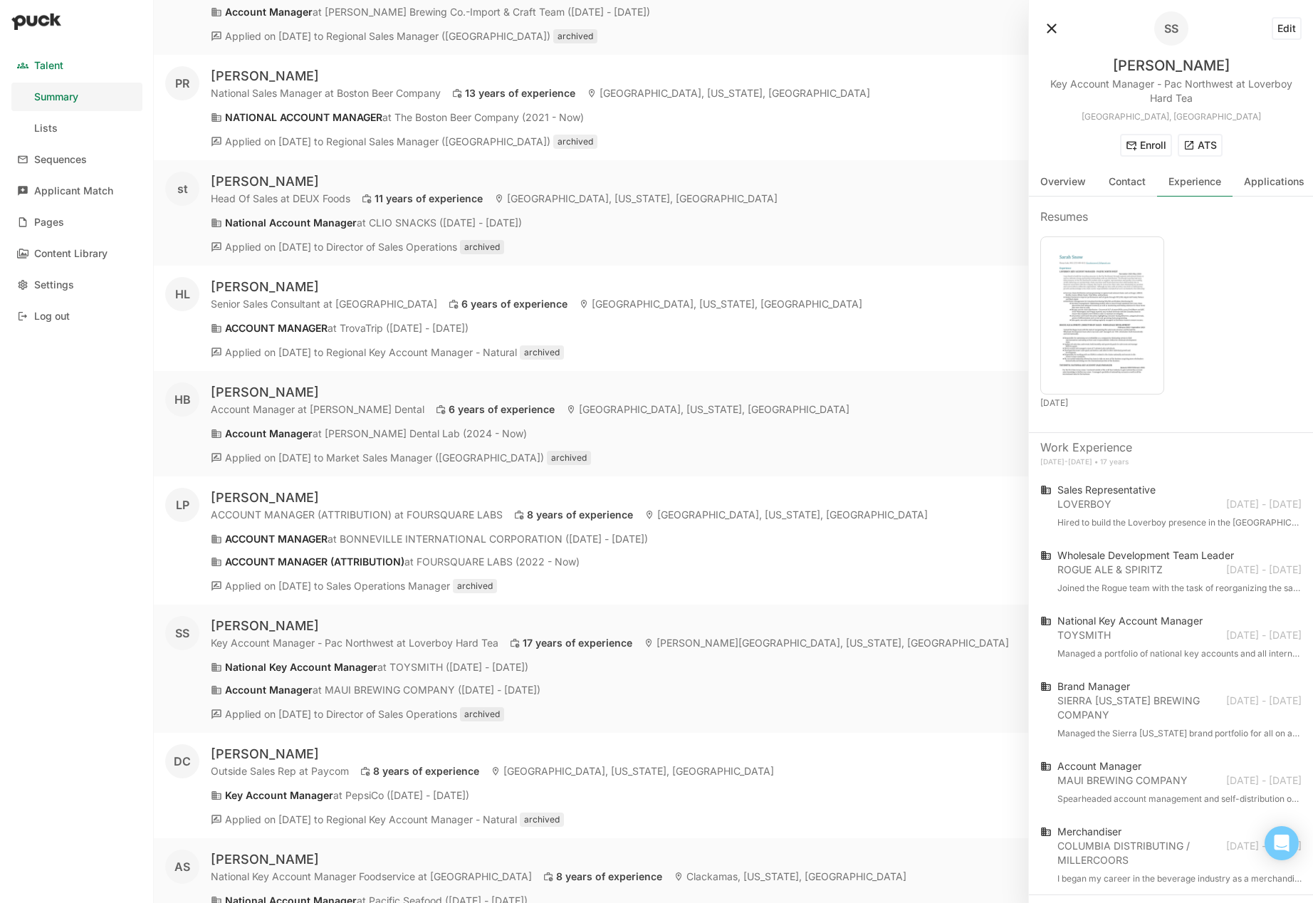
click at [1208, 154] on button "ATS" at bounding box center [1199, 145] width 45 height 23
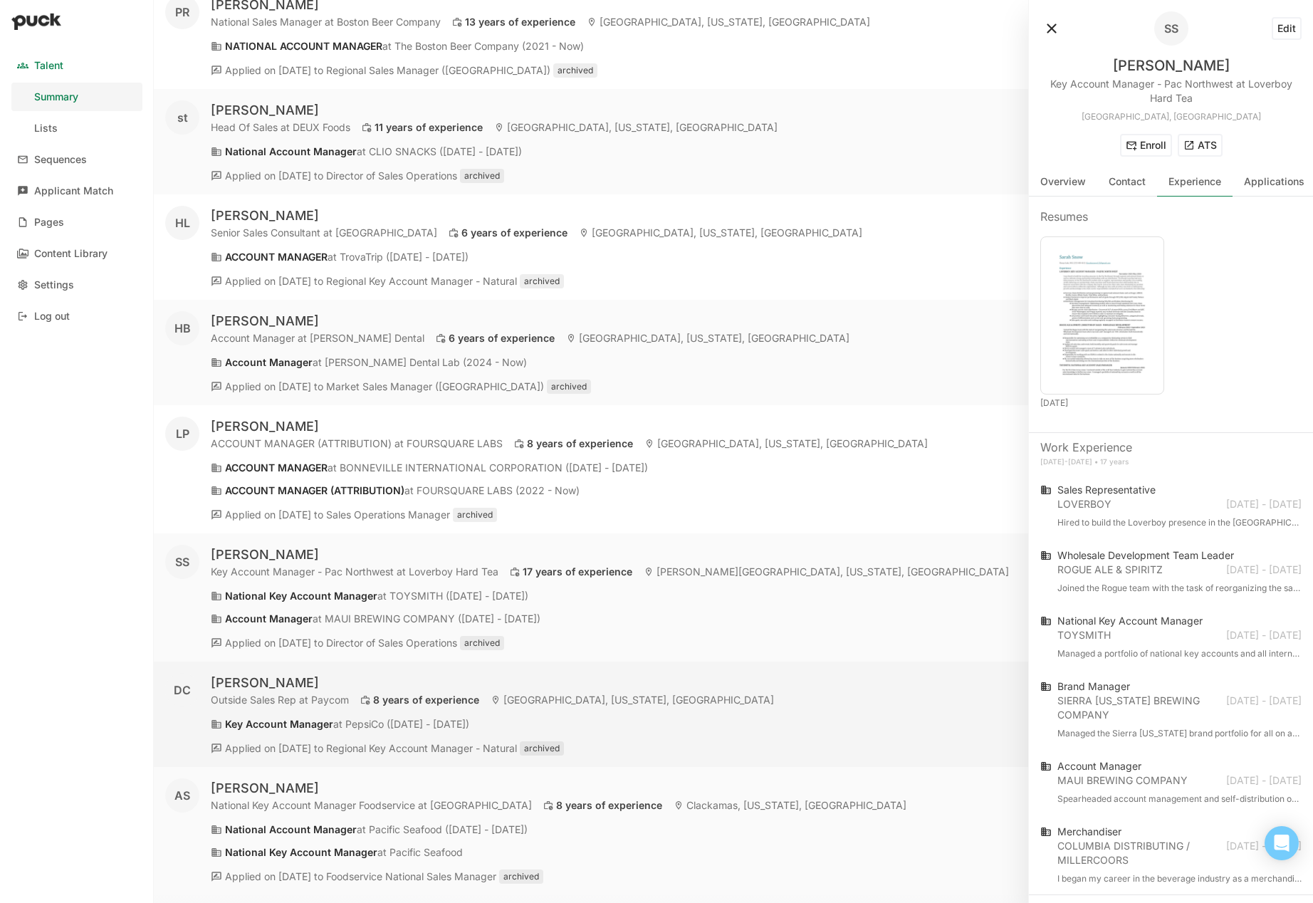
scroll to position [4797, 0]
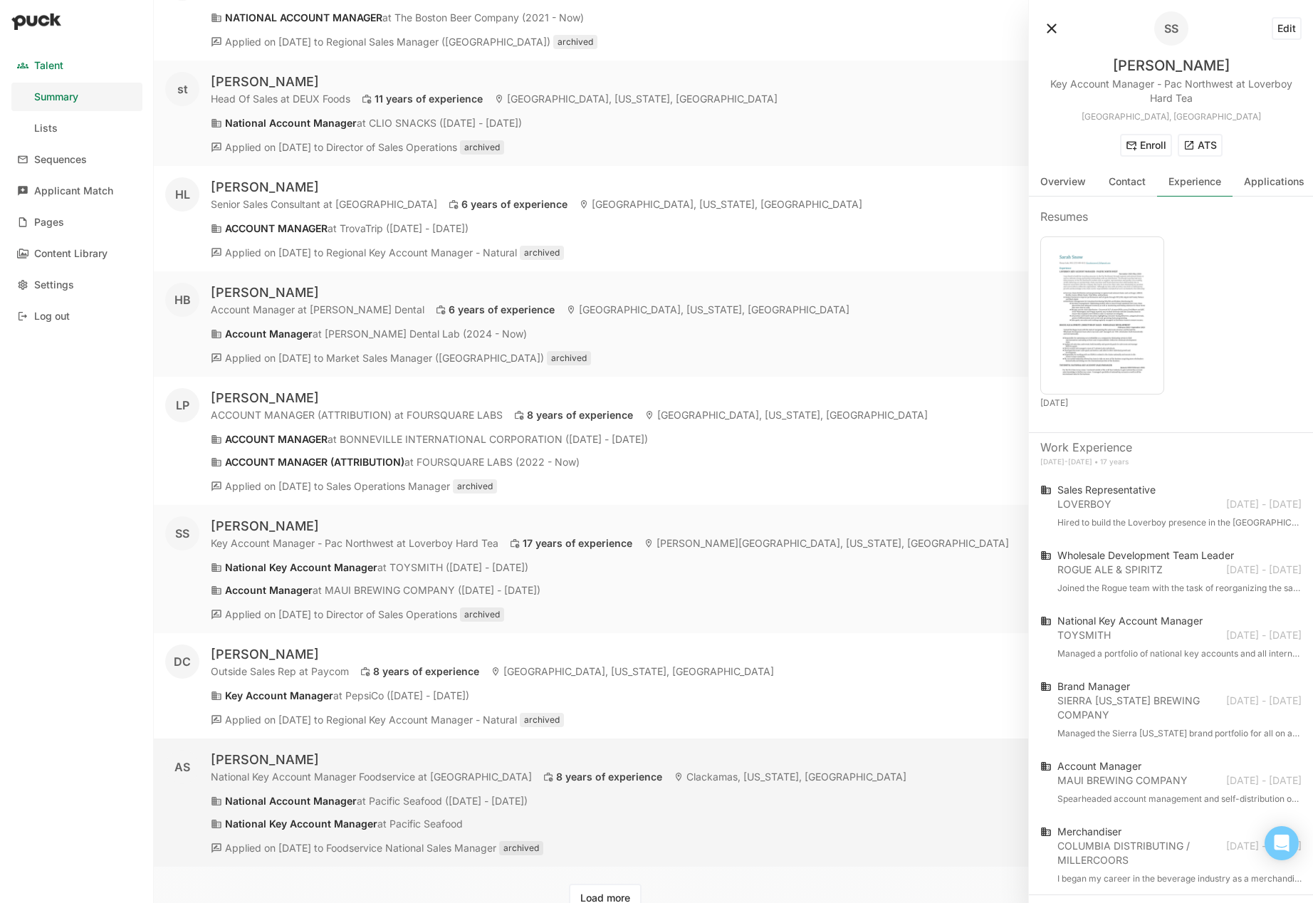
click at [382, 751] on div "[PERSON_NAME]" at bounding box center [558, 759] width 695 height 17
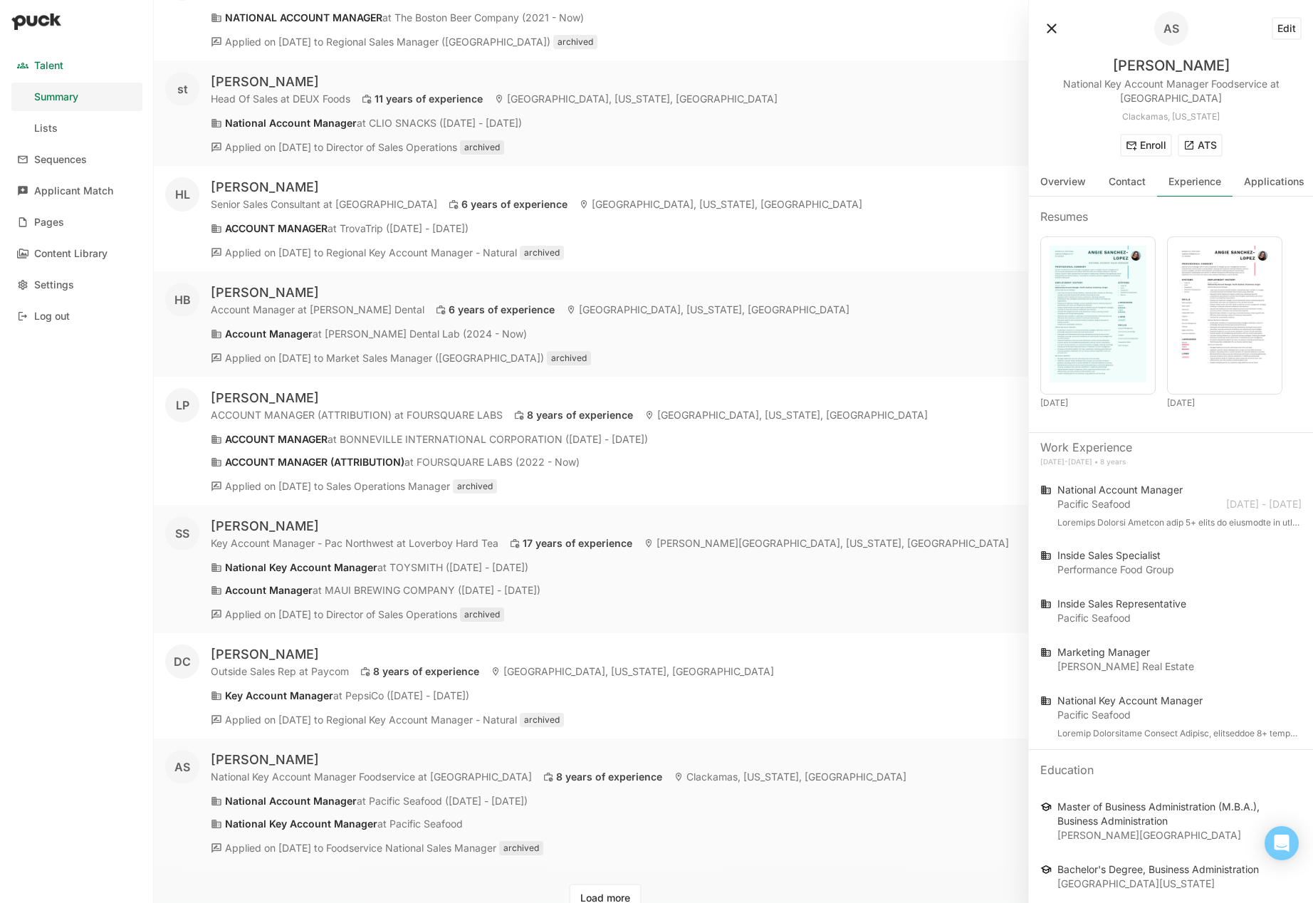
click at [1210, 144] on button "ATS" at bounding box center [1199, 145] width 45 height 23
click at [614, 883] on button "Load more" at bounding box center [605, 897] width 73 height 28
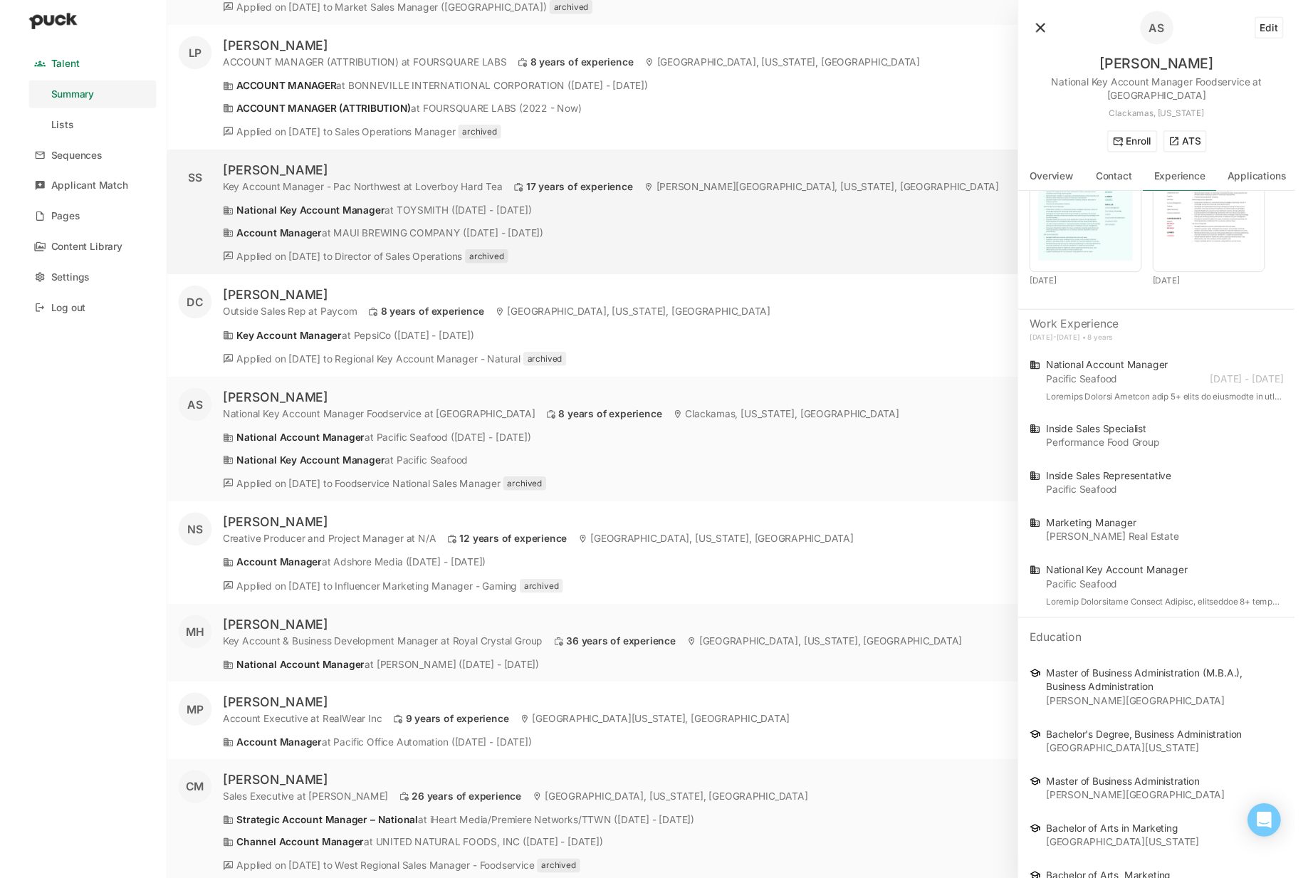
scroll to position [5233, 0]
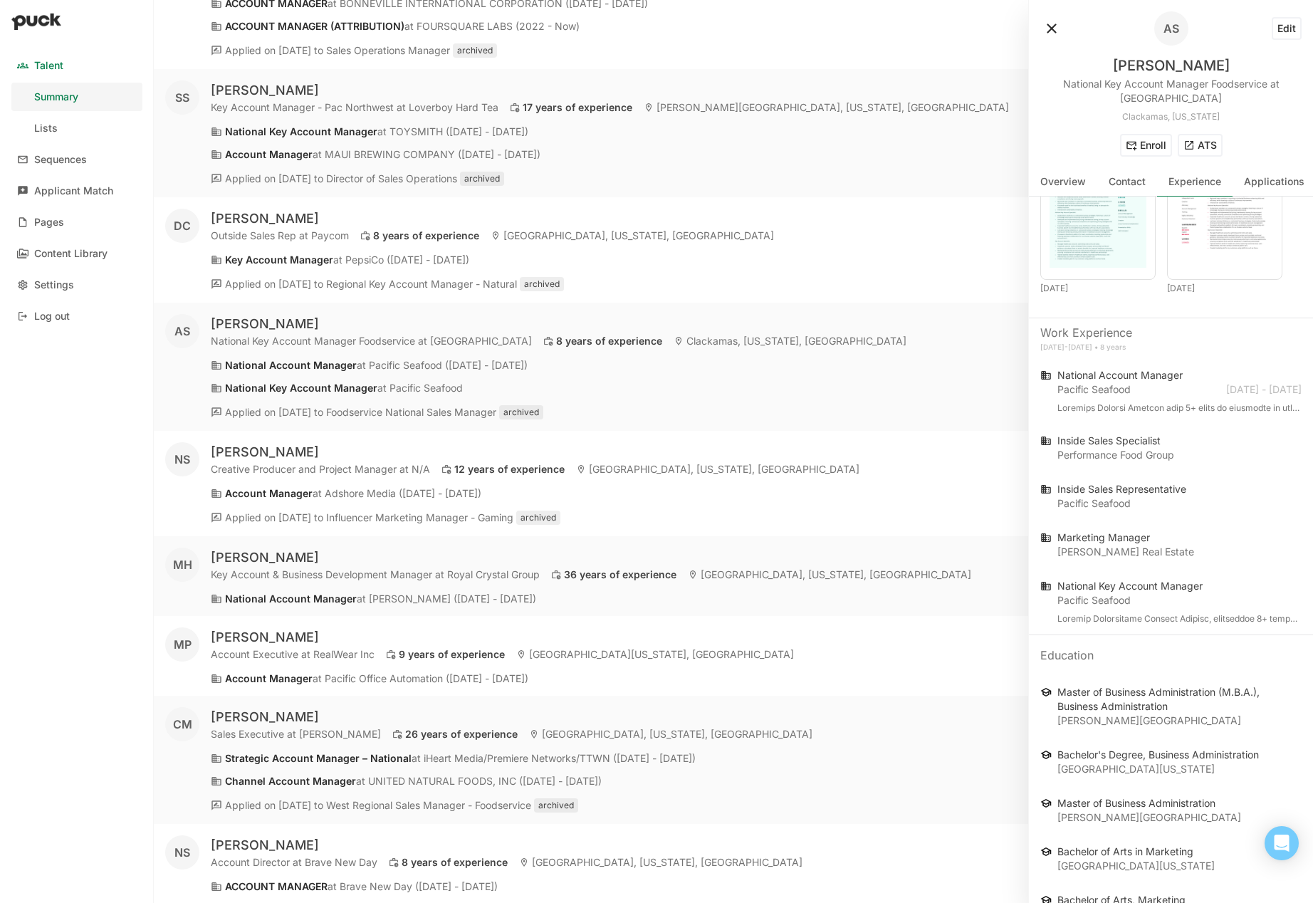
click at [75, 564] on div "Talent Summary Lists Sequences Applicant Match Pages Content Library Settings L…" at bounding box center [77, 451] width 154 height 903
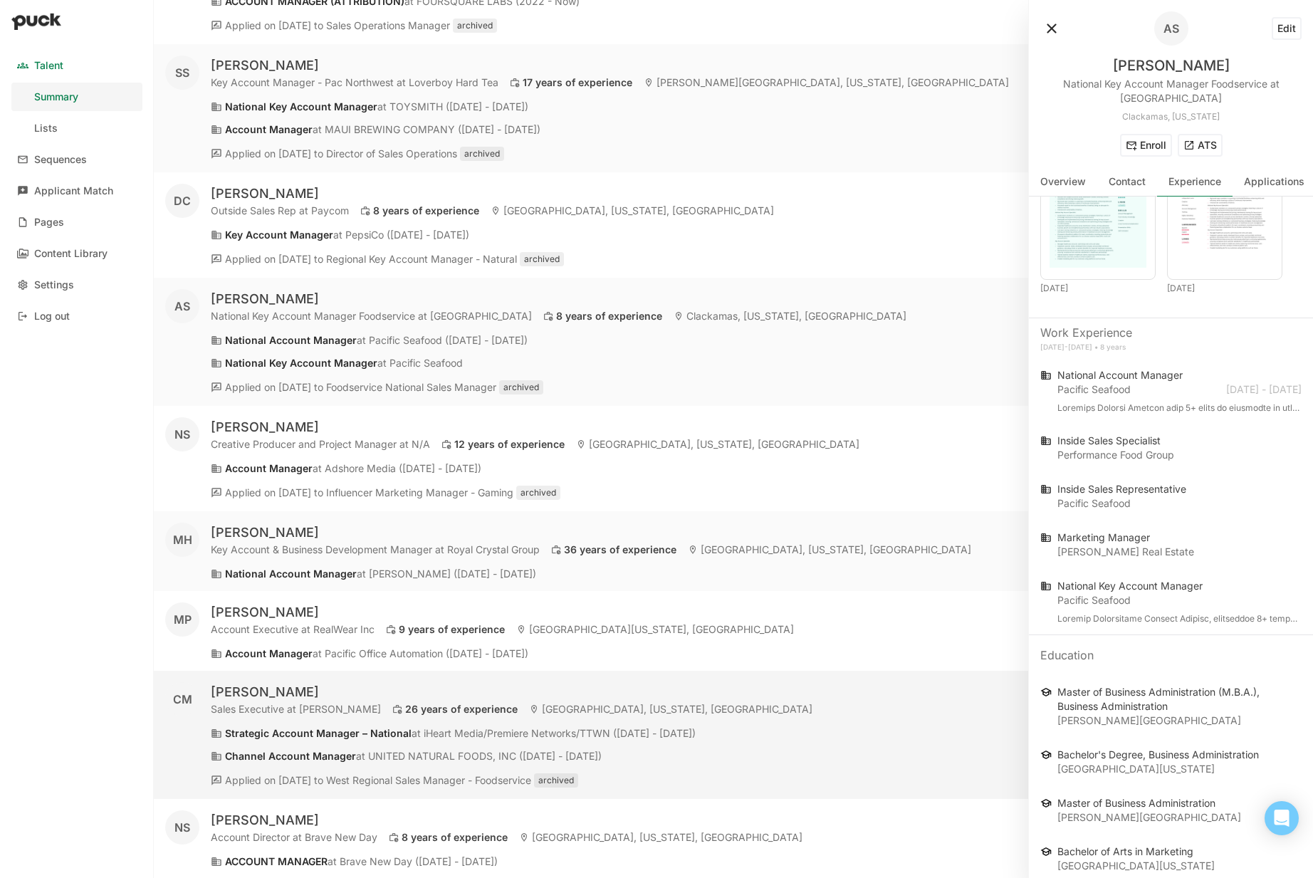
scroll to position [4760, 0]
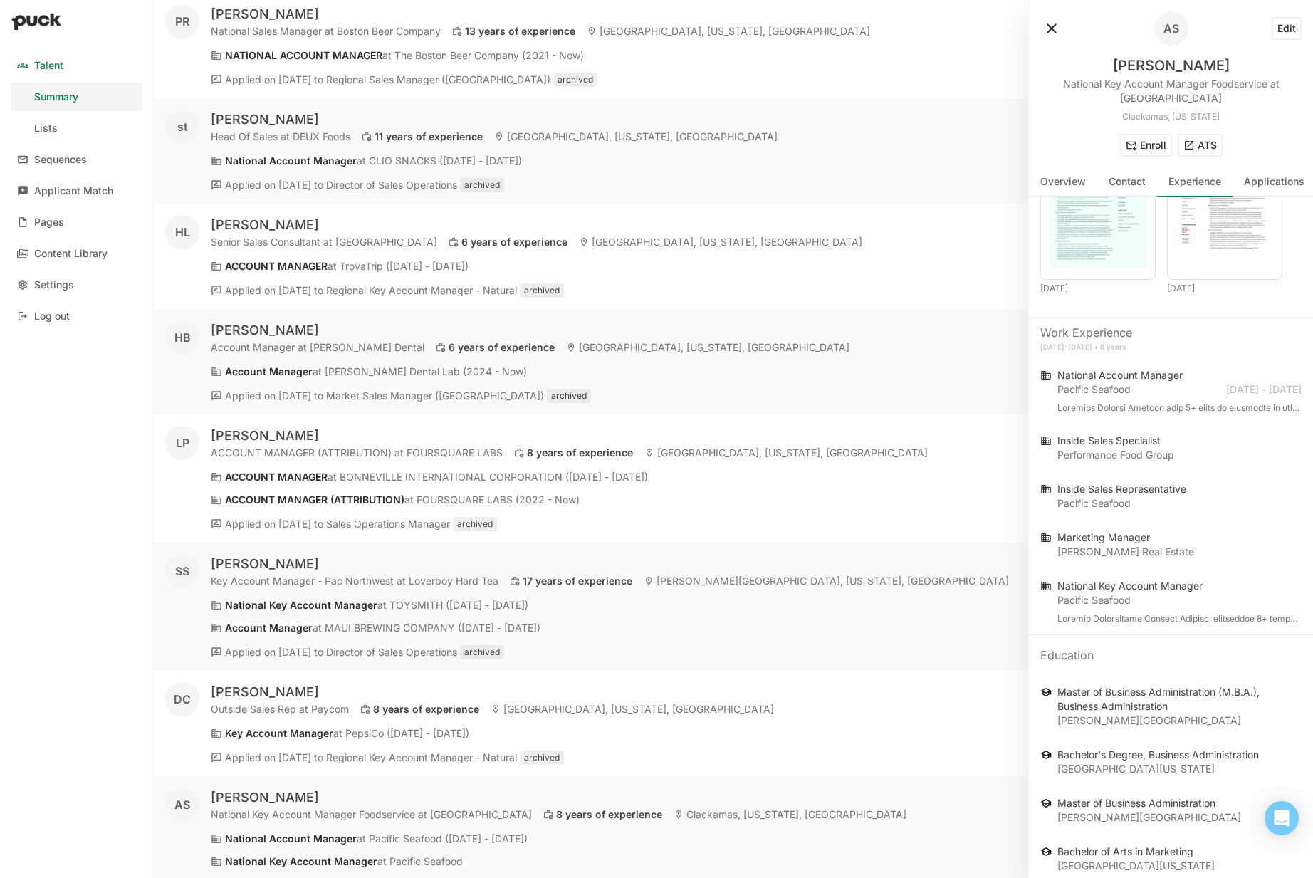
click at [1041, 25] on button at bounding box center [1051, 28] width 23 height 23
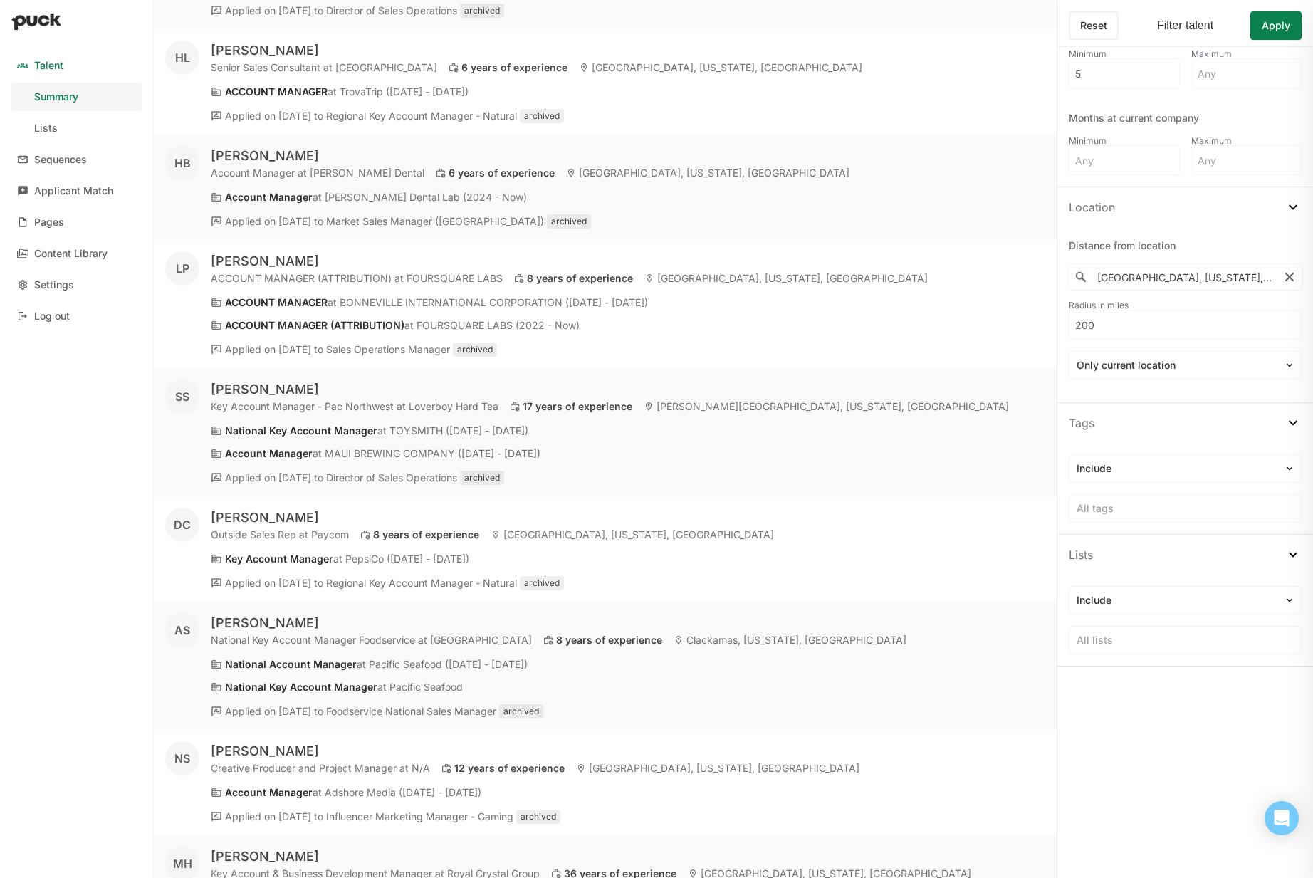
scroll to position [5258, 0]
